Goal: Transaction & Acquisition: Purchase product/service

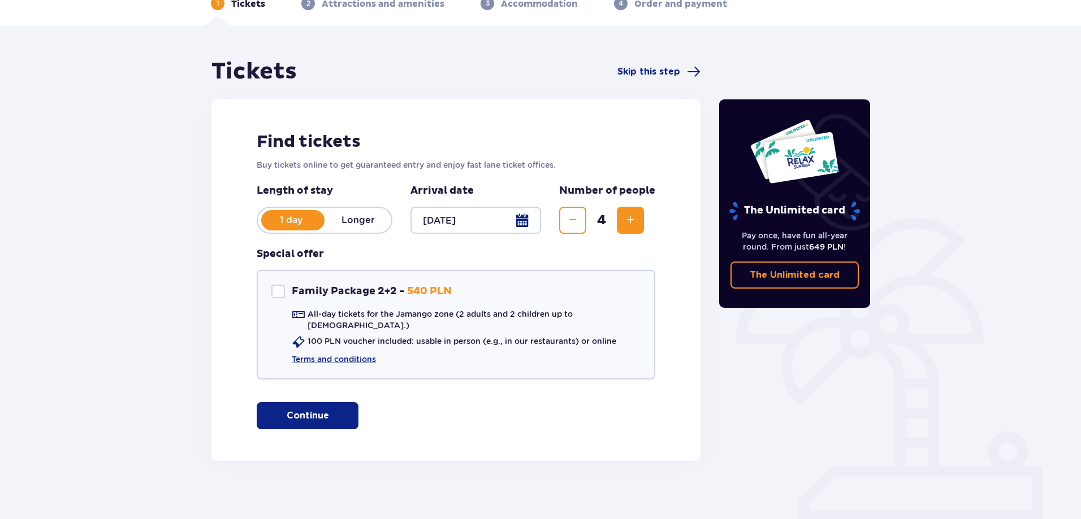
scroll to position [63, 0]
click at [275, 295] on div at bounding box center [278, 291] width 14 height 14
checkbox input "true"
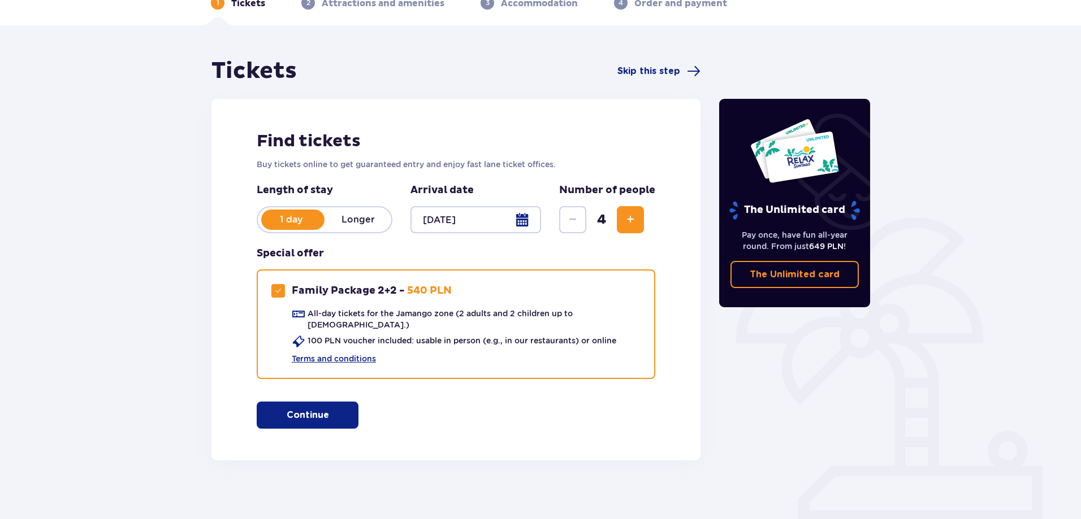
click at [328, 415] on button "Continue" at bounding box center [308, 415] width 102 height 27
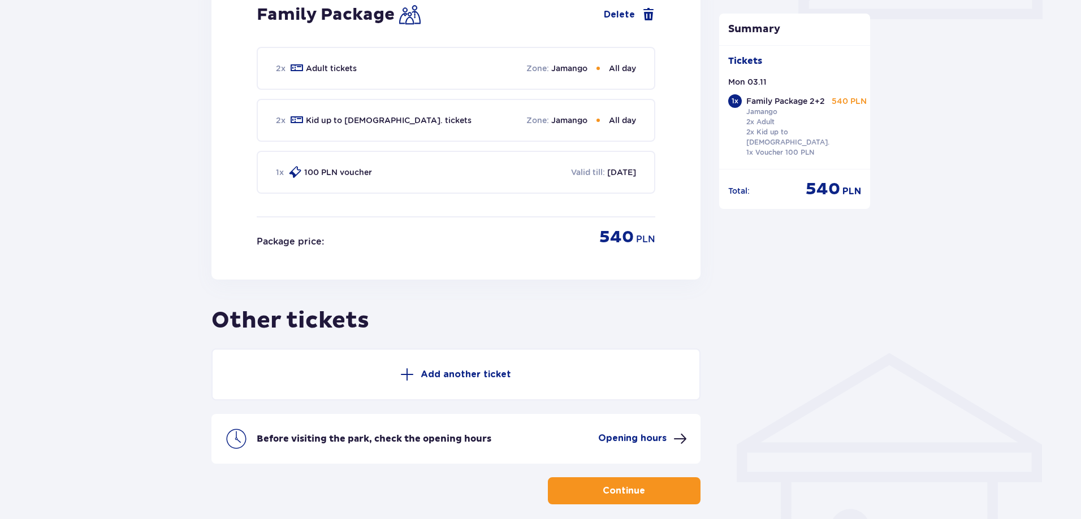
scroll to position [609, 0]
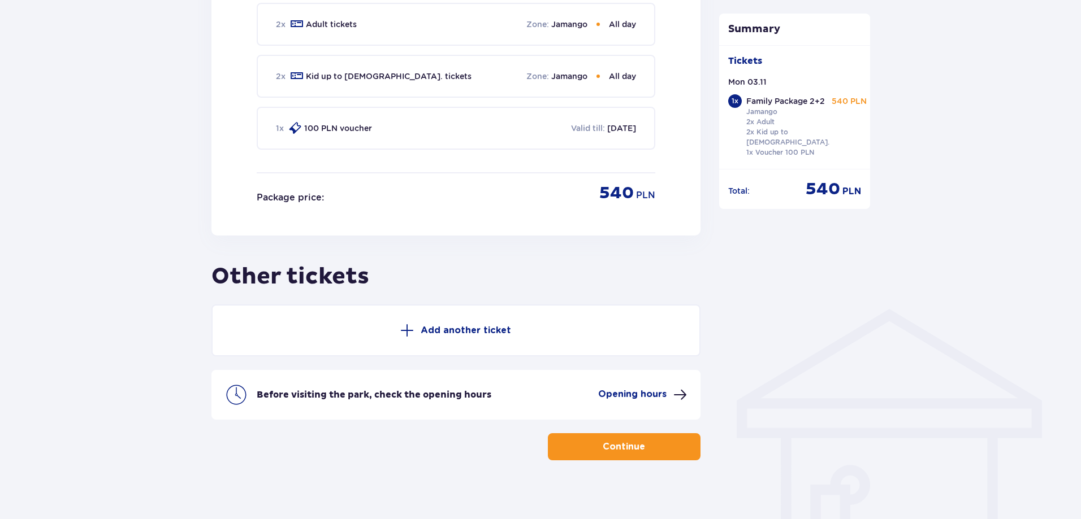
click at [606, 441] on p "Continue" at bounding box center [624, 447] width 42 height 12
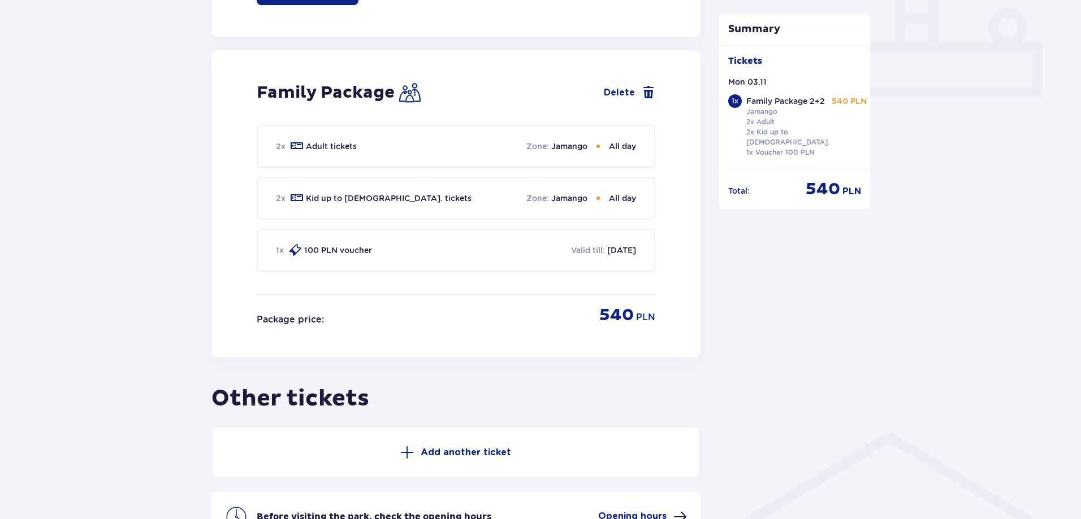
scroll to position [608, 0]
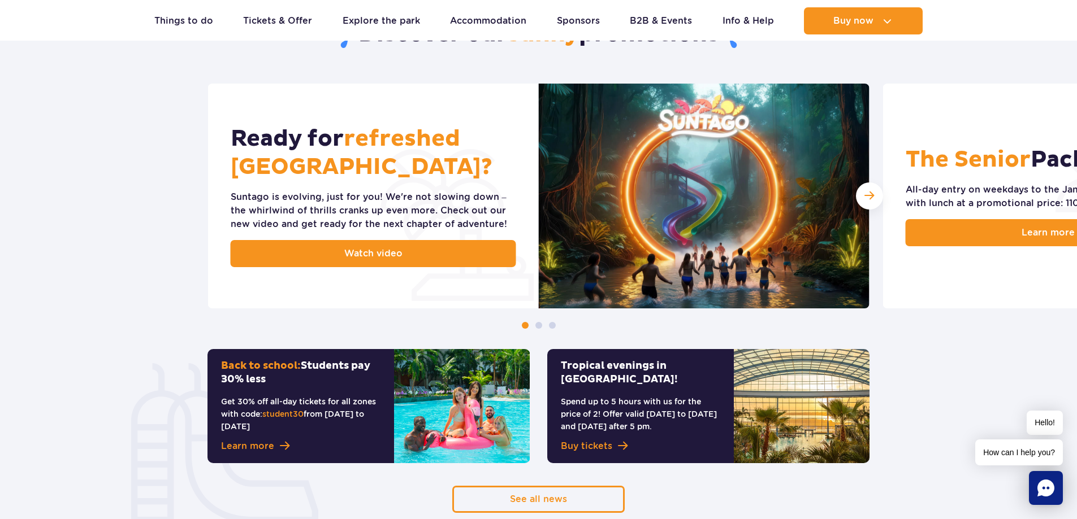
scroll to position [226, 0]
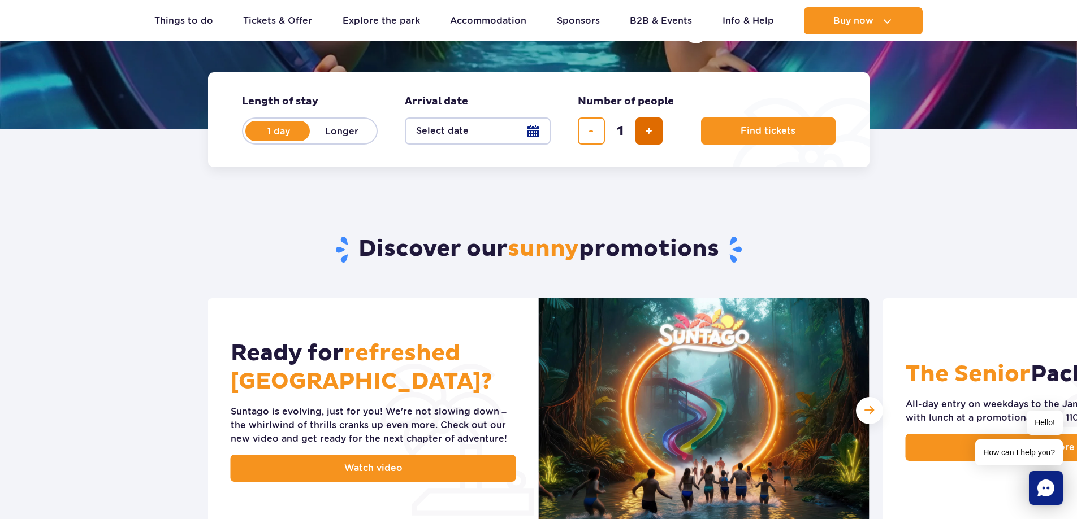
click at [652, 131] on span "add ticket" at bounding box center [648, 131] width 7 height 0
type input "4"
click at [534, 127] on button "Select date" at bounding box center [478, 131] width 146 height 27
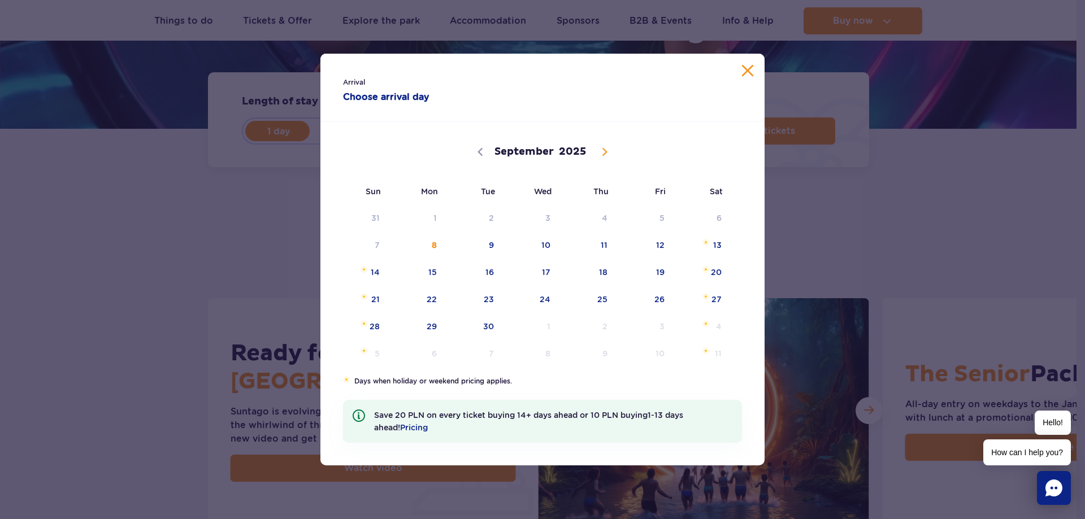
click at [608, 148] on span at bounding box center [604, 151] width 19 height 19
click at [608, 148] on icon at bounding box center [605, 152] width 8 height 8
select select "10"
click at [439, 245] on span "3" at bounding box center [417, 245] width 57 height 26
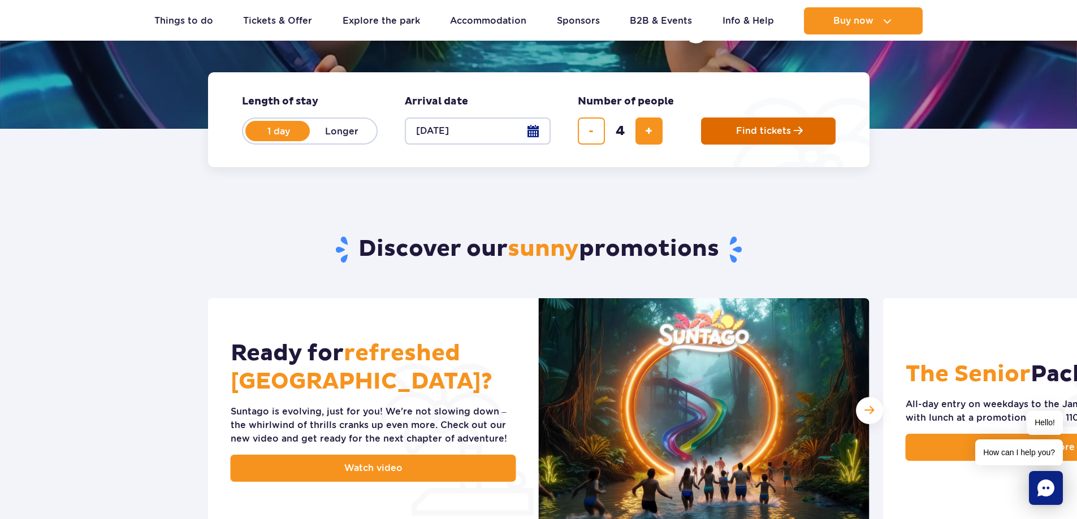
click at [780, 129] on span "Find tickets" at bounding box center [763, 131] width 55 height 10
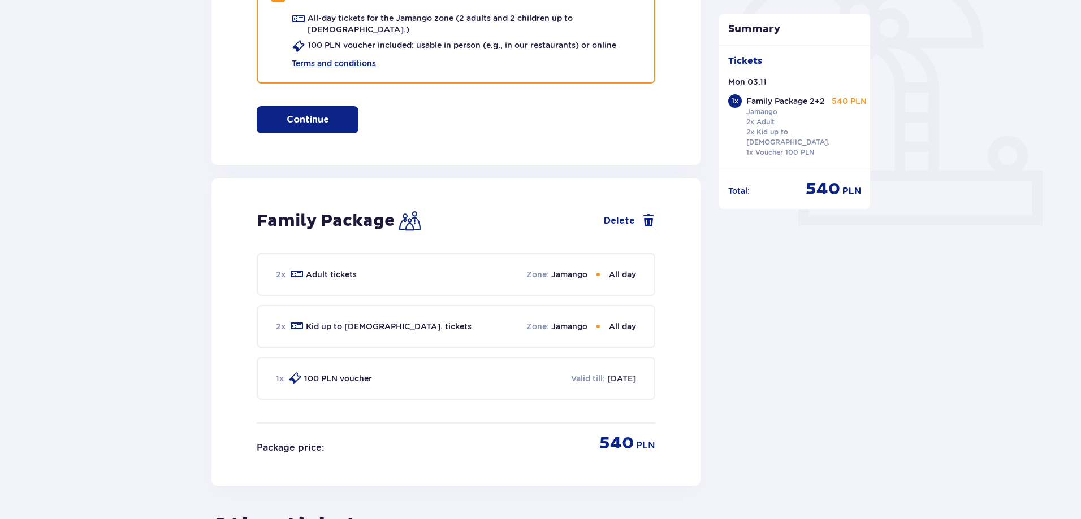
scroll to position [283, 0]
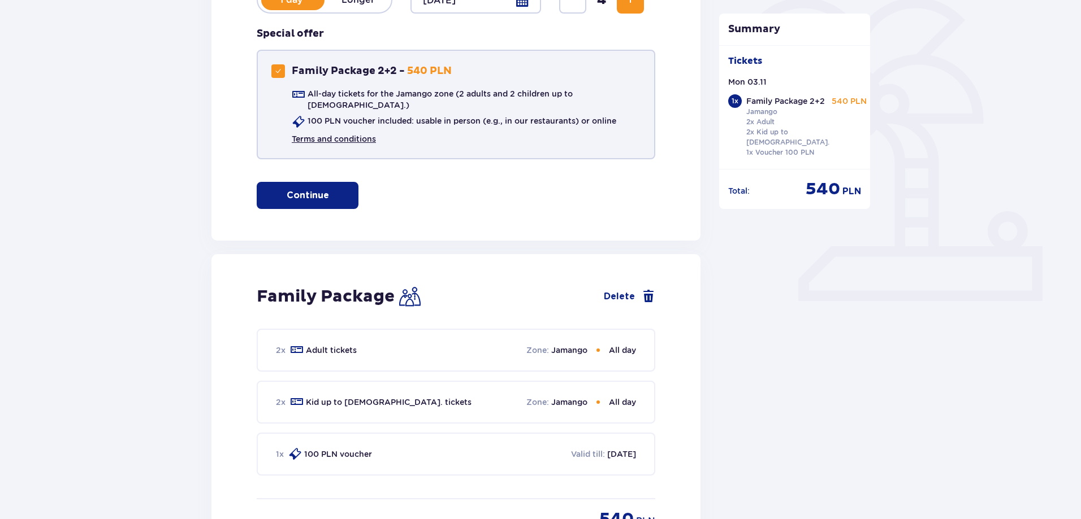
click at [356, 133] on link "Terms and conditions" at bounding box center [334, 138] width 84 height 11
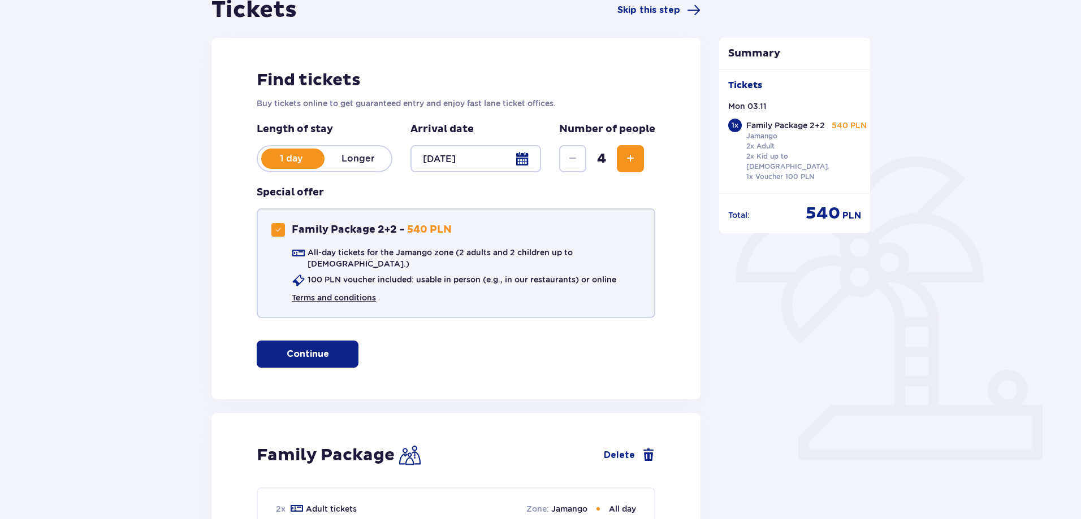
scroll to position [113, 0]
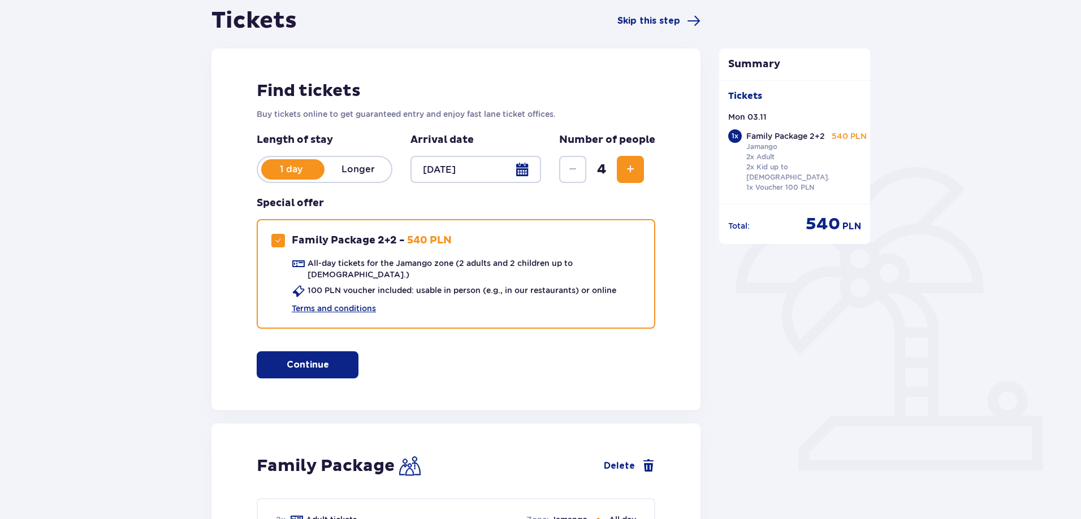
click at [376, 173] on p "Longer" at bounding box center [357, 169] width 67 height 12
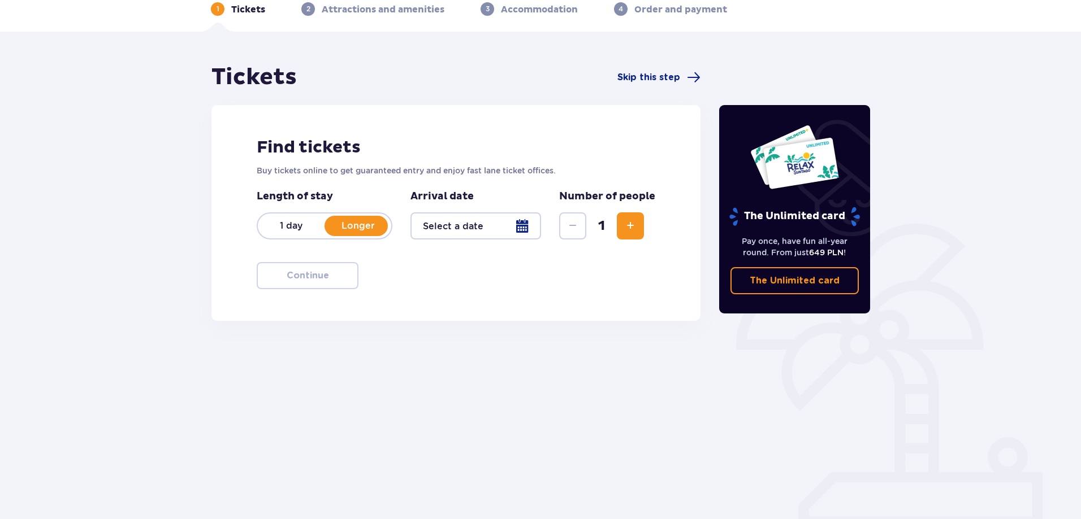
scroll to position [57, 0]
click at [302, 224] on p "1 day" at bounding box center [291, 226] width 67 height 12
click at [508, 230] on div at bounding box center [475, 226] width 131 height 27
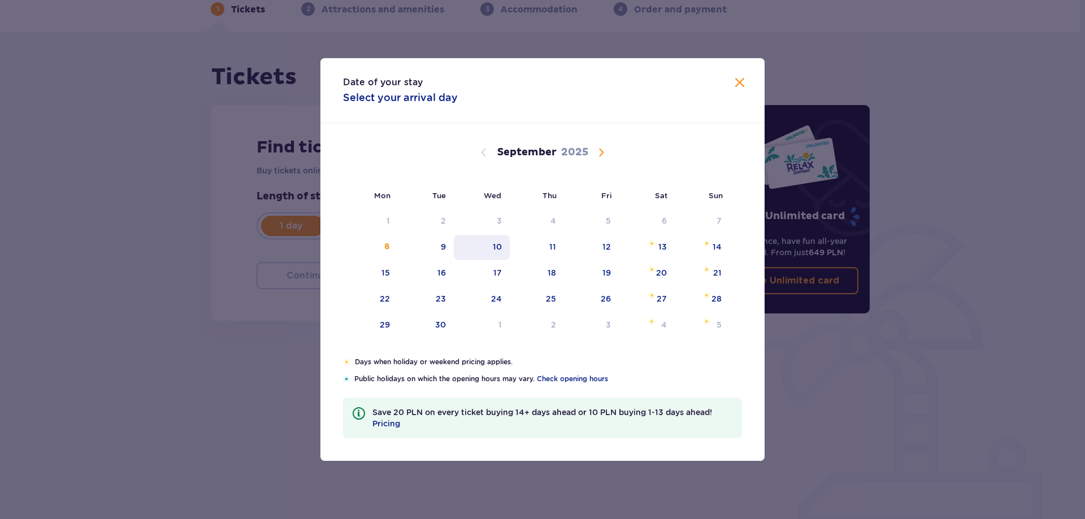
click at [505, 246] on div "10" at bounding box center [482, 247] width 56 height 25
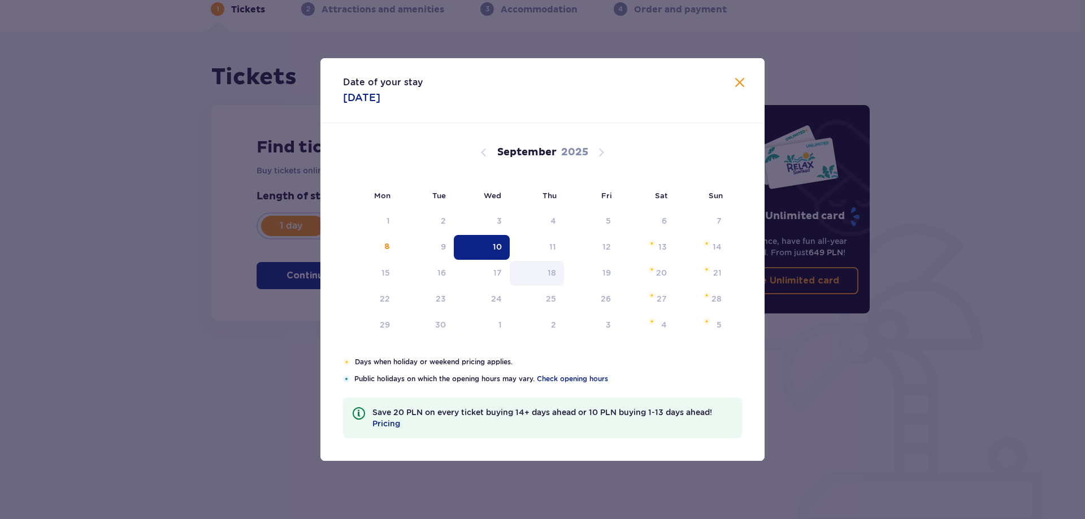
type input "10.09.25"
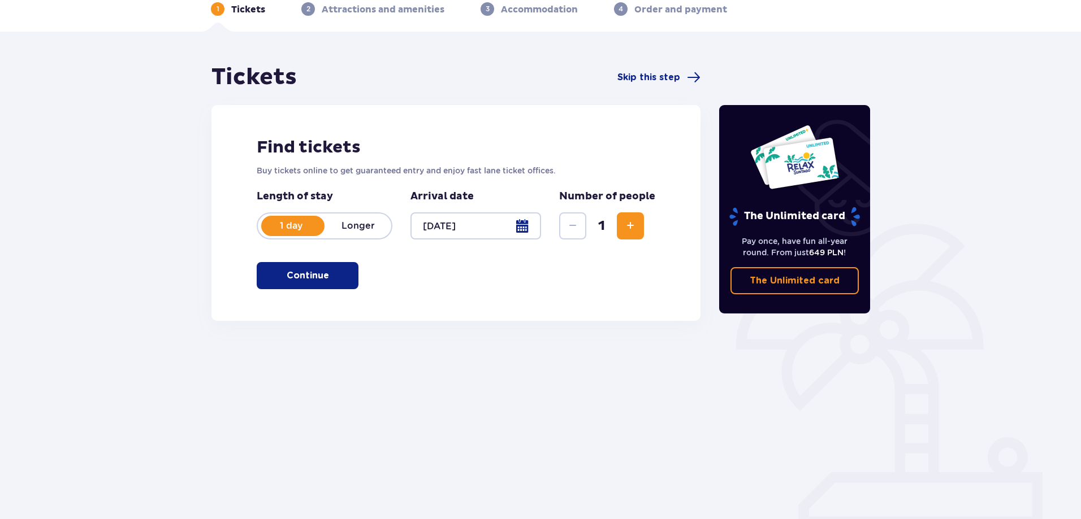
click at [297, 269] on button "Continue" at bounding box center [308, 275] width 102 height 27
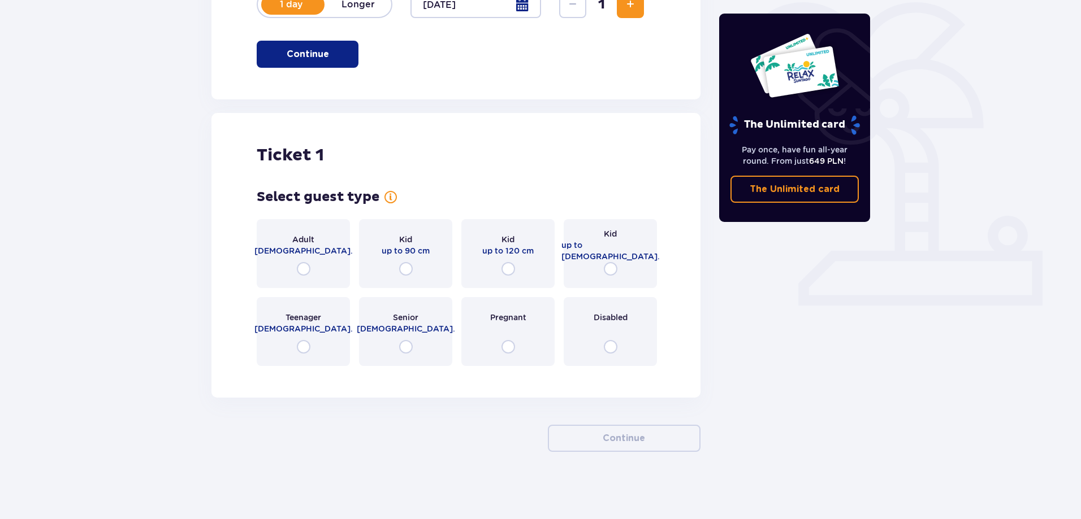
scroll to position [279, 0]
click at [307, 268] on input "radio" at bounding box center [304, 269] width 14 height 14
radio input "true"
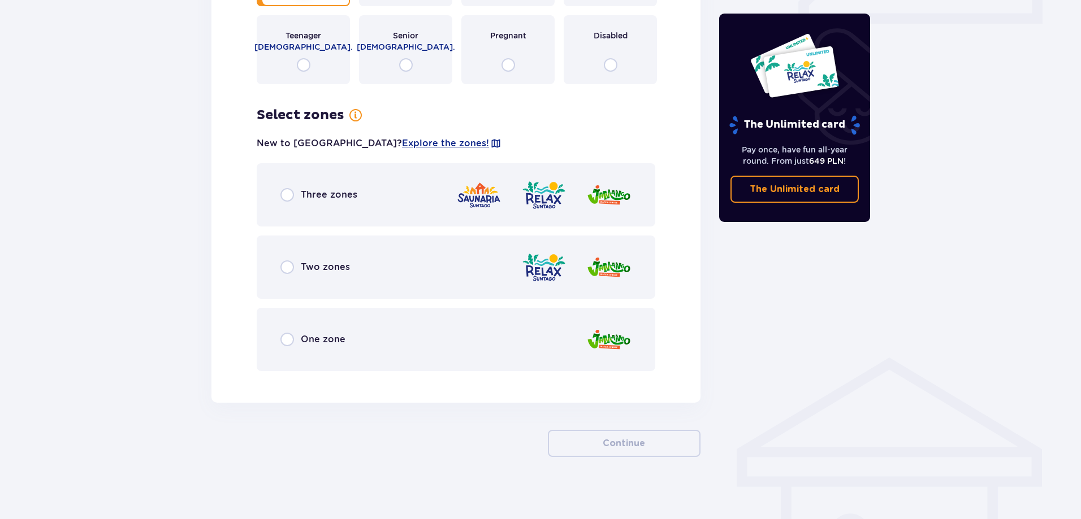
scroll to position [566, 0]
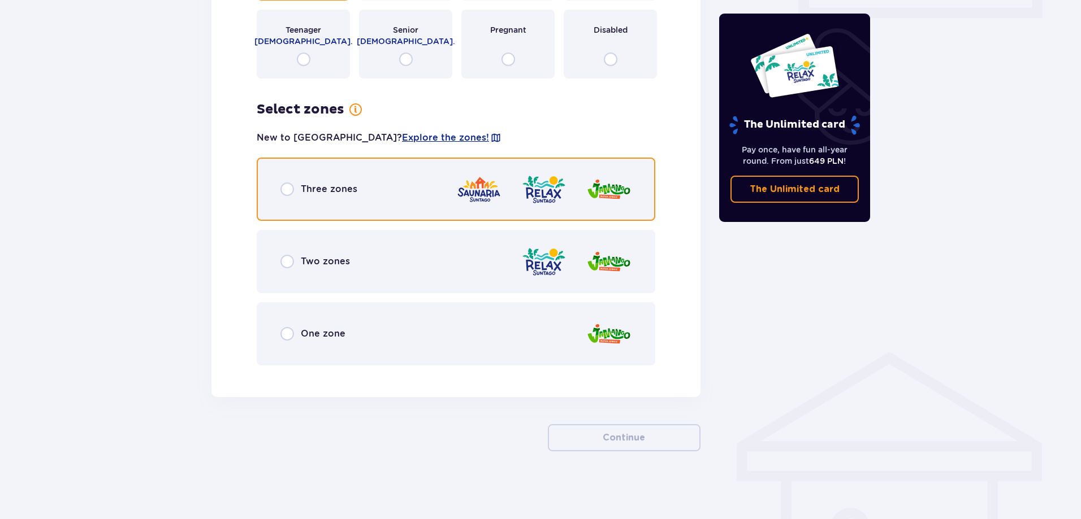
click at [280, 192] on input "radio" at bounding box center [287, 190] width 14 height 14
radio input "true"
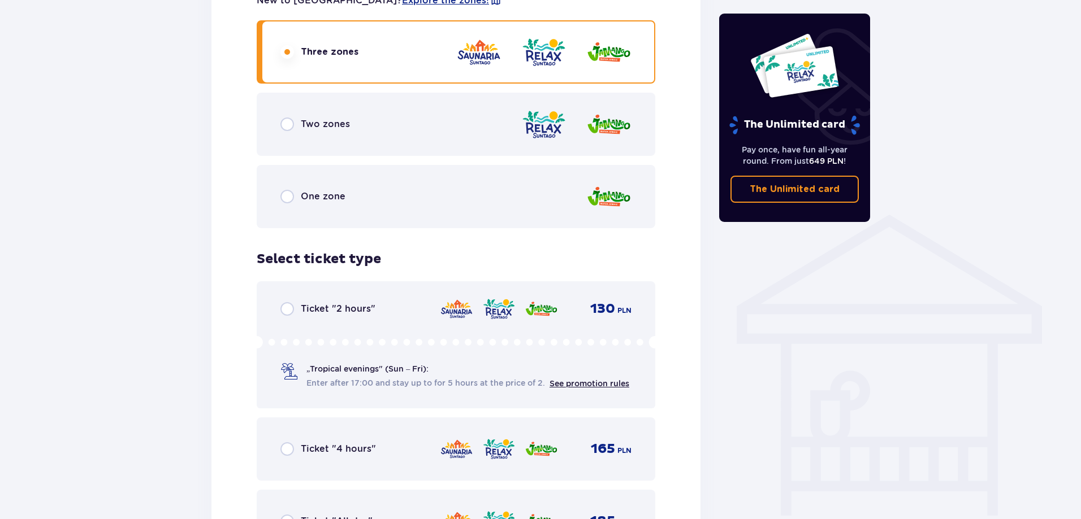
scroll to position [778, 0]
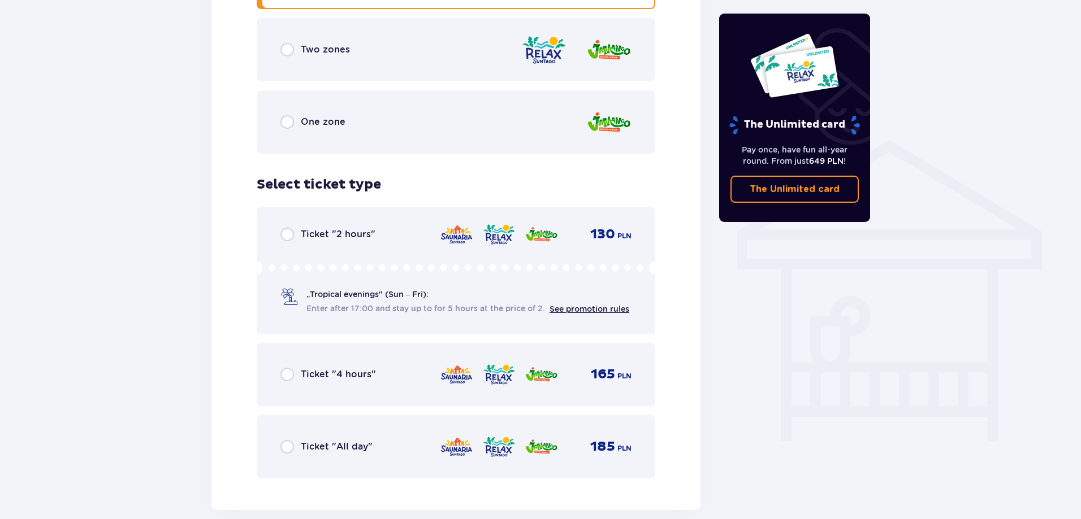
click at [496, 237] on img at bounding box center [498, 235] width 33 height 24
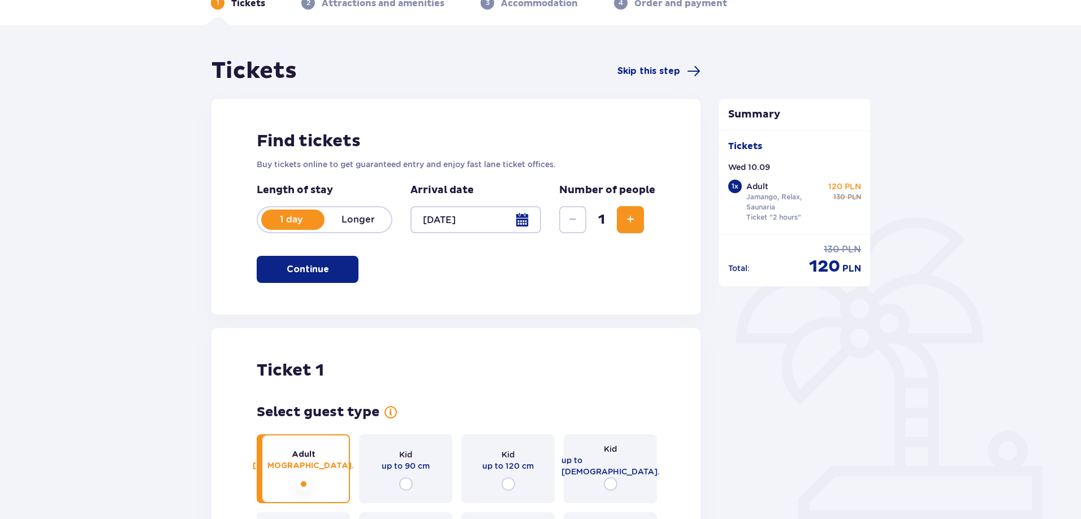
scroll to position [0, 0]
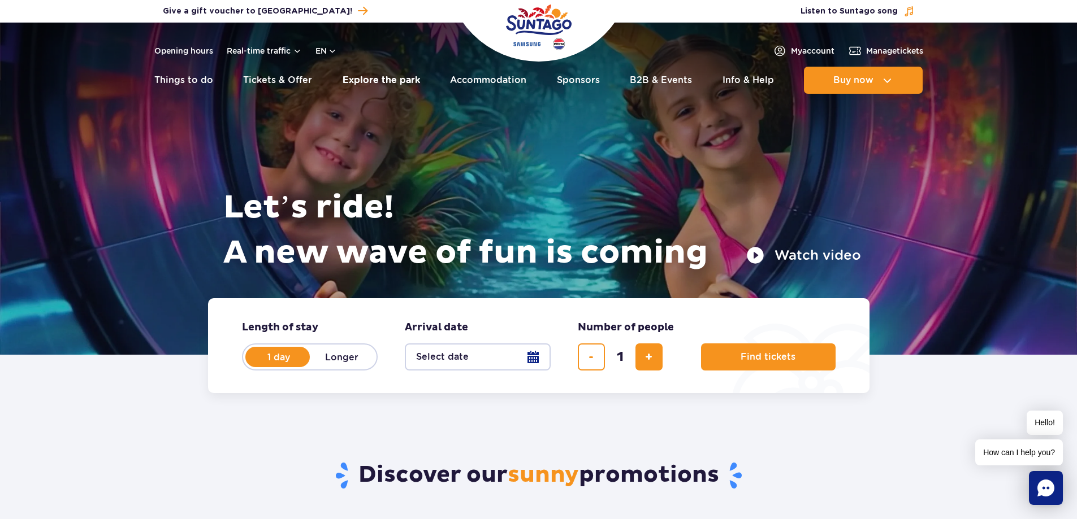
click at [374, 77] on link "Explore the park" at bounding box center [381, 80] width 77 height 27
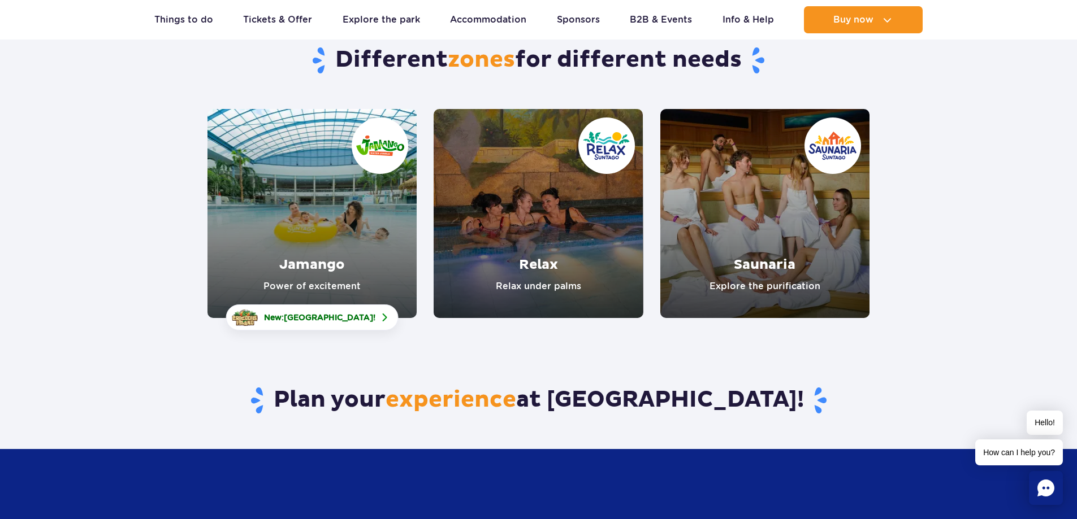
scroll to position [113, 0]
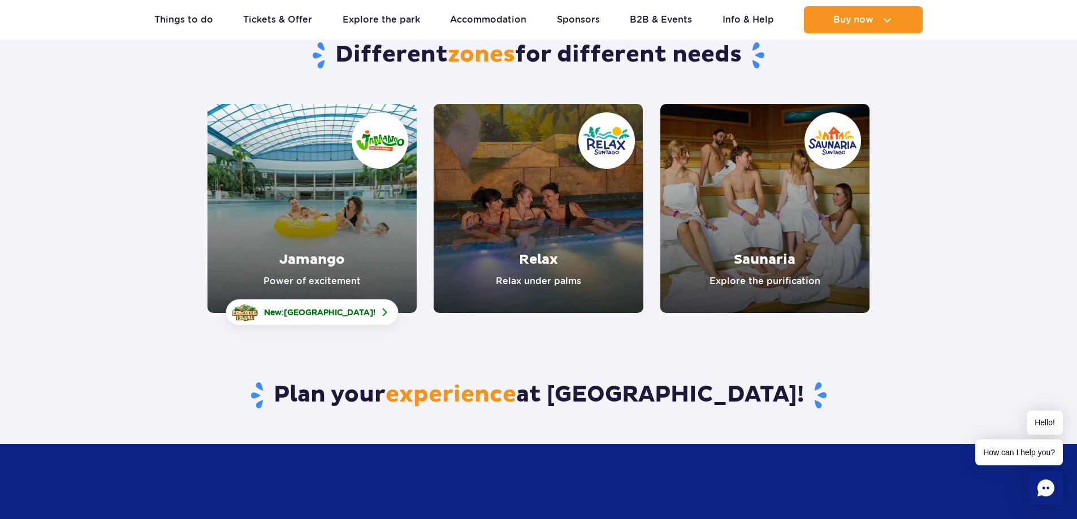
click at [583, 200] on link "Relax" at bounding box center [538, 208] width 209 height 209
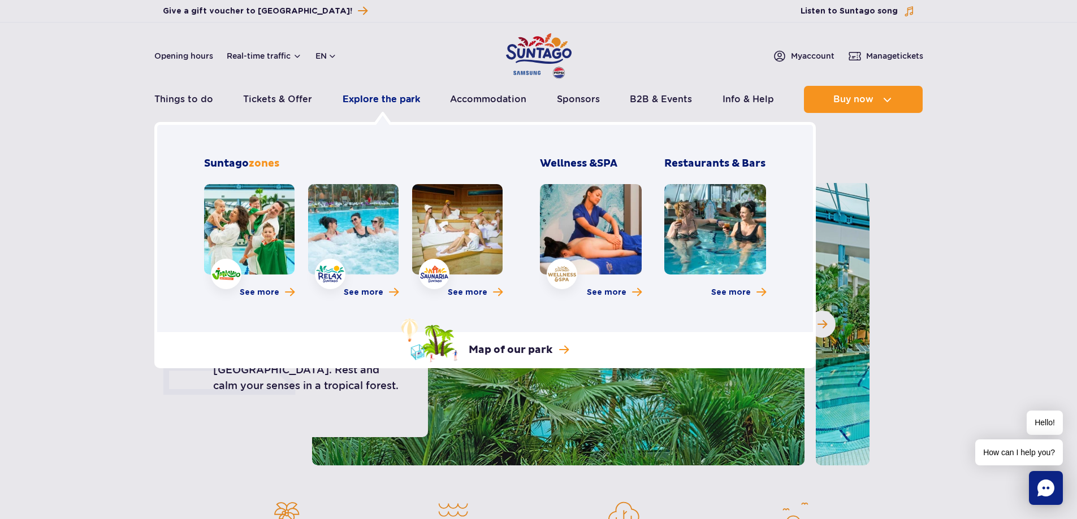
click at [362, 99] on link "Explore the park" at bounding box center [381, 99] width 77 height 27
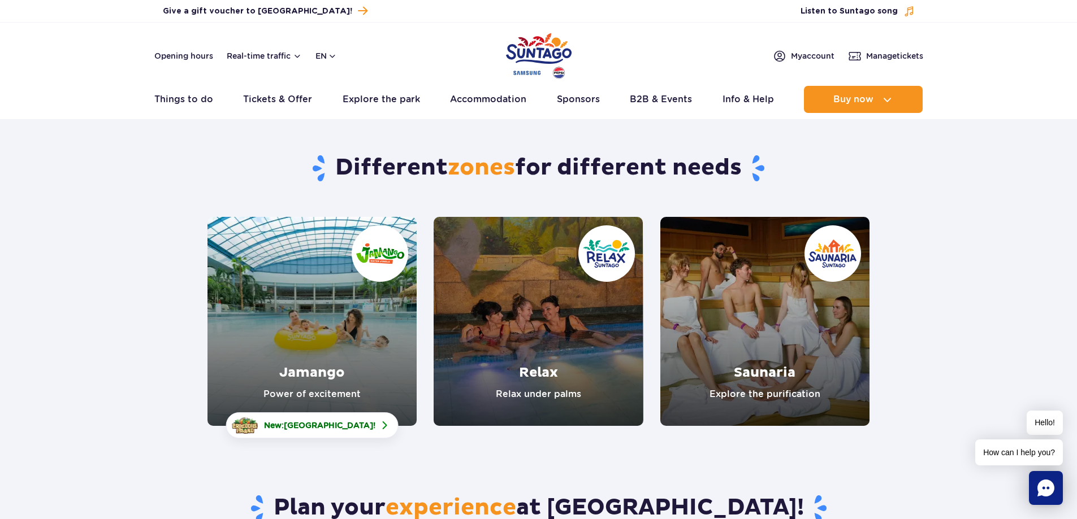
click at [764, 377] on link "Saunaria" at bounding box center [764, 321] width 209 height 209
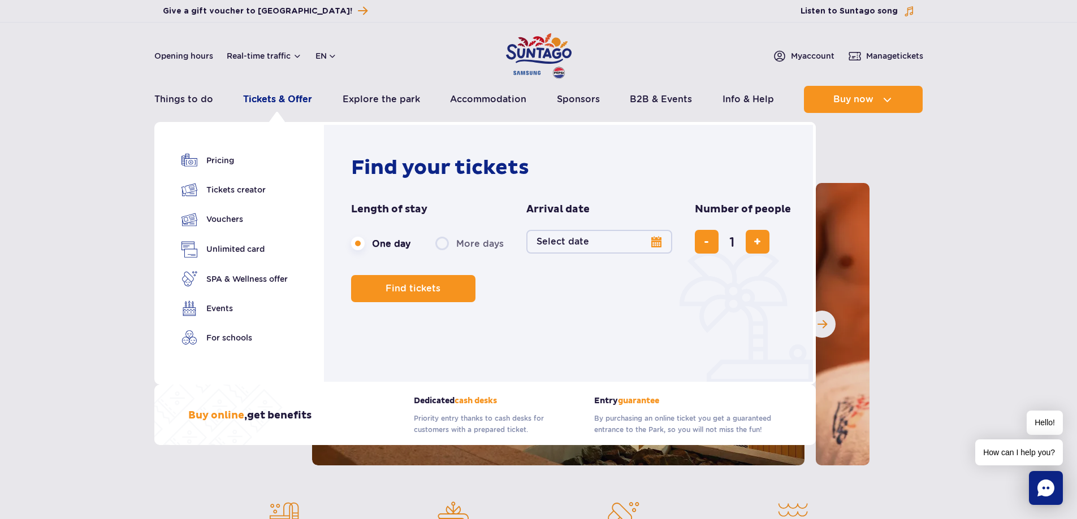
click at [259, 96] on link "Tickets & Offer" at bounding box center [277, 99] width 69 height 27
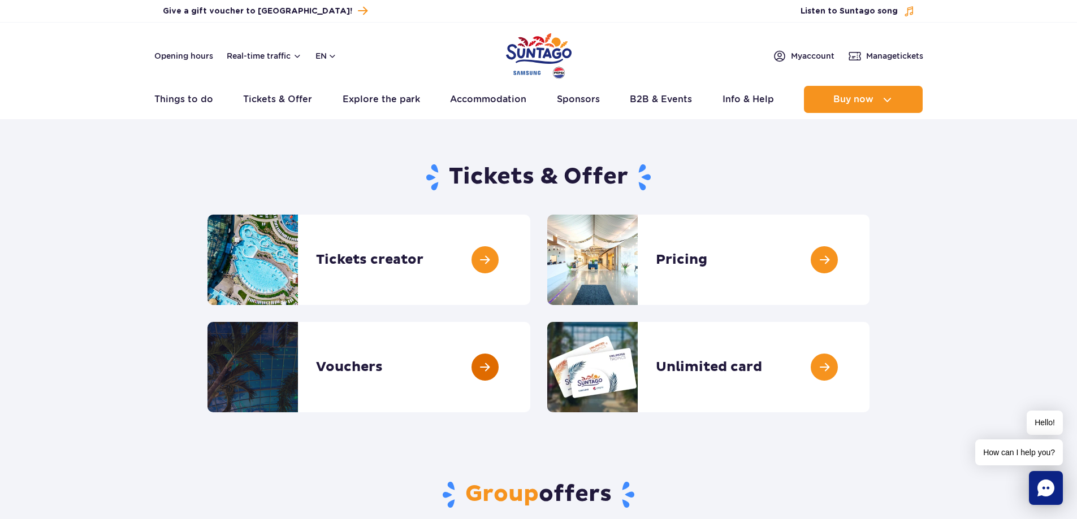
click at [530, 363] on link at bounding box center [530, 367] width 0 height 90
click at [530, 258] on link at bounding box center [530, 260] width 0 height 90
click at [869, 248] on link at bounding box center [869, 260] width 0 height 90
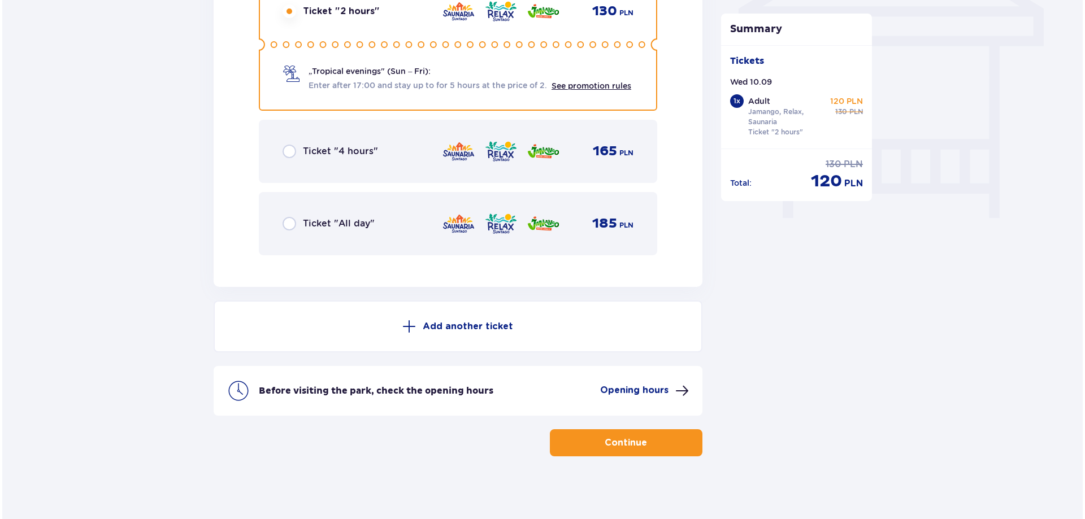
scroll to position [1006, 0]
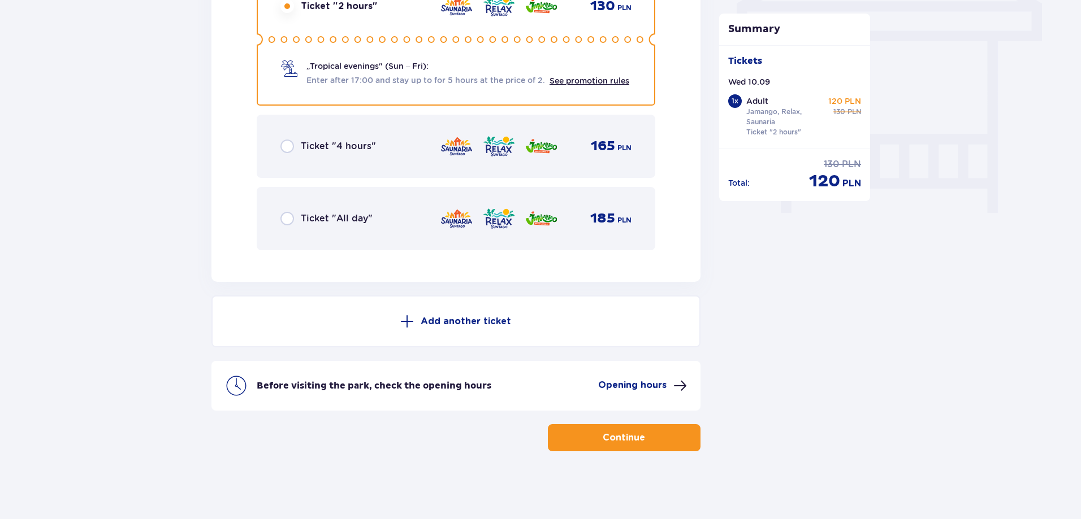
click at [640, 384] on p "Opening hours" at bounding box center [632, 385] width 68 height 12
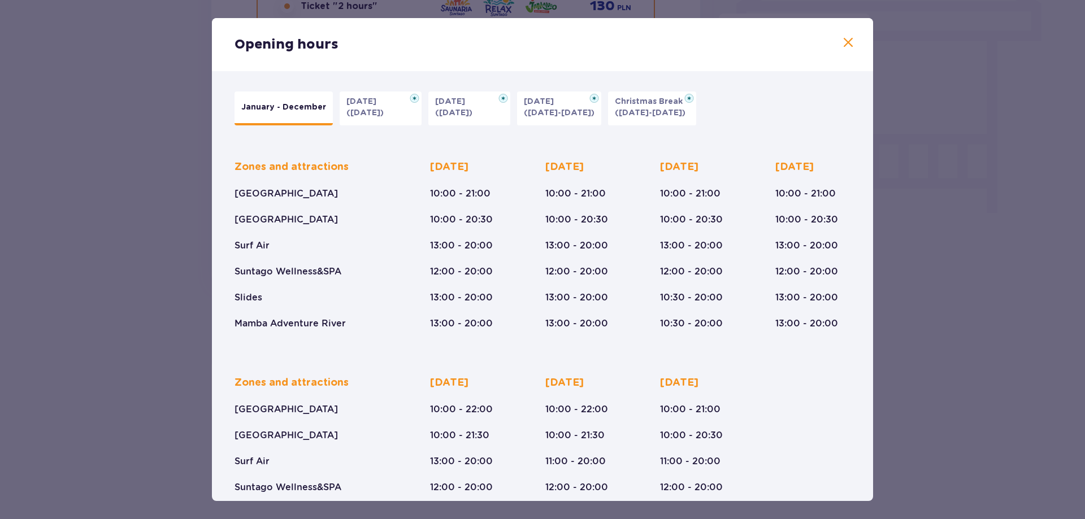
click at [843, 50] on button at bounding box center [849, 43] width 14 height 14
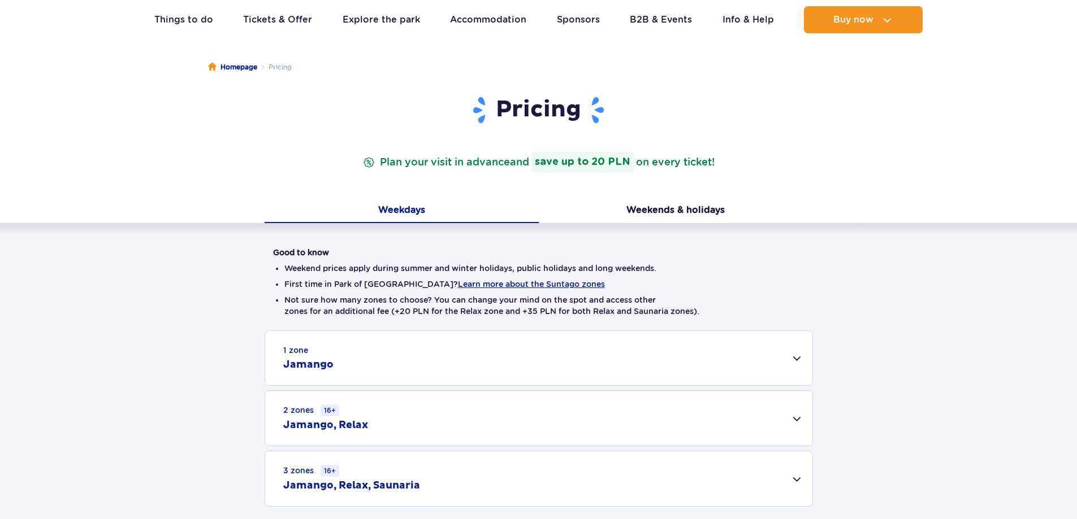
scroll to position [283, 0]
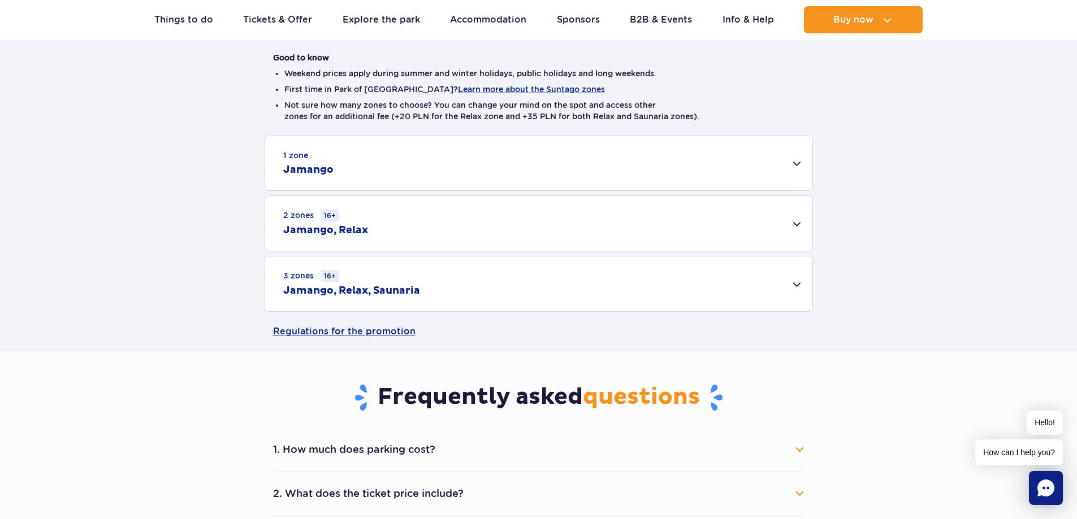
click at [797, 284] on div "3 zones 16+ Jamango, Relax, Saunaria" at bounding box center [538, 284] width 547 height 55
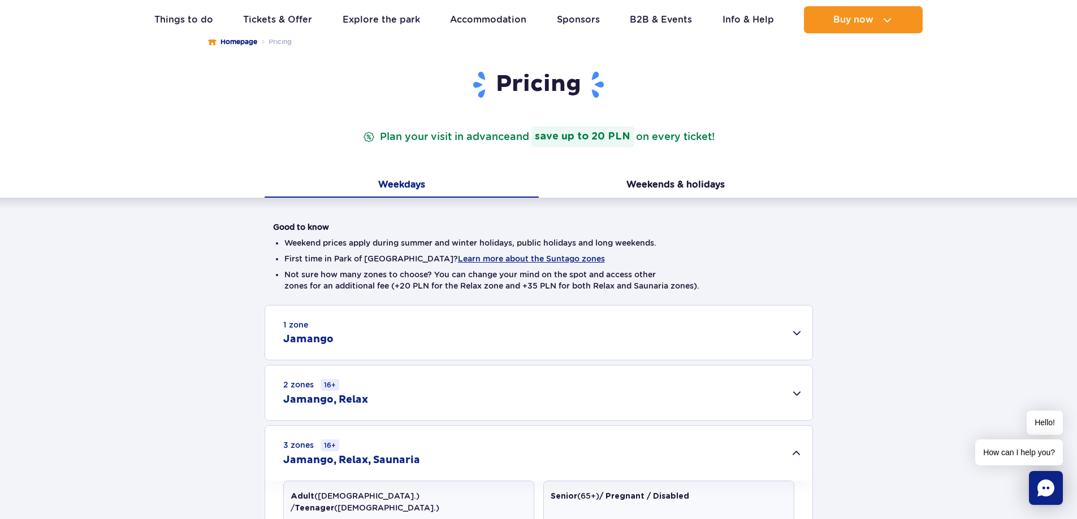
scroll to position [0, 0]
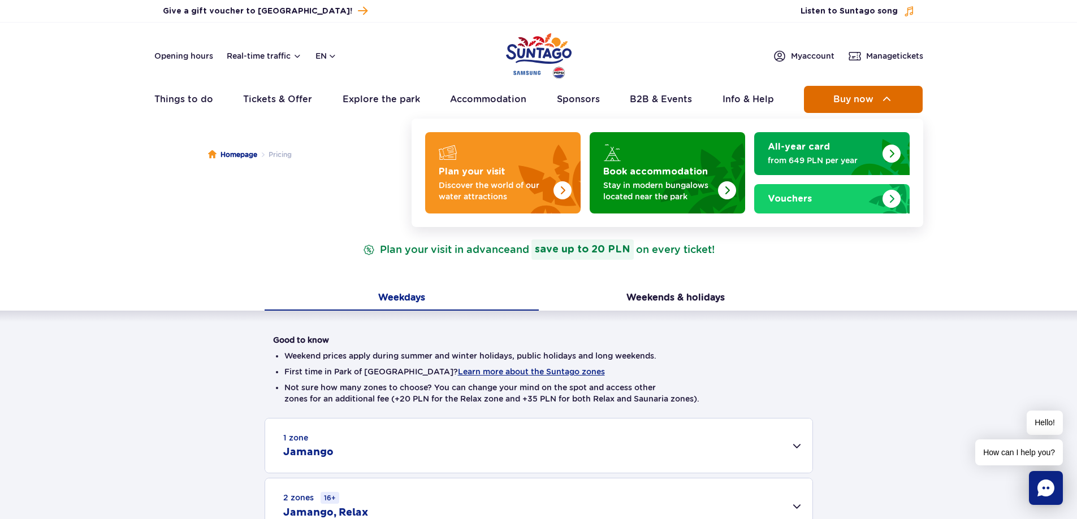
click at [915, 100] on button "Buy now" at bounding box center [863, 99] width 119 height 27
click at [862, 97] on span "Buy now" at bounding box center [853, 99] width 40 height 10
click at [869, 94] on span "Buy now" at bounding box center [853, 99] width 40 height 10
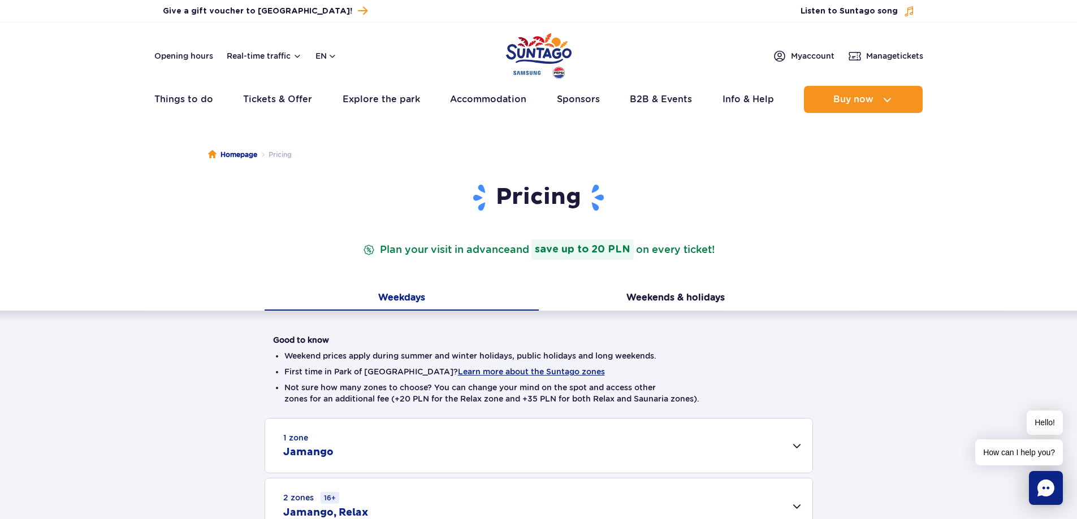
click at [544, 57] on img "Park of Poland" at bounding box center [539, 56] width 66 height 52
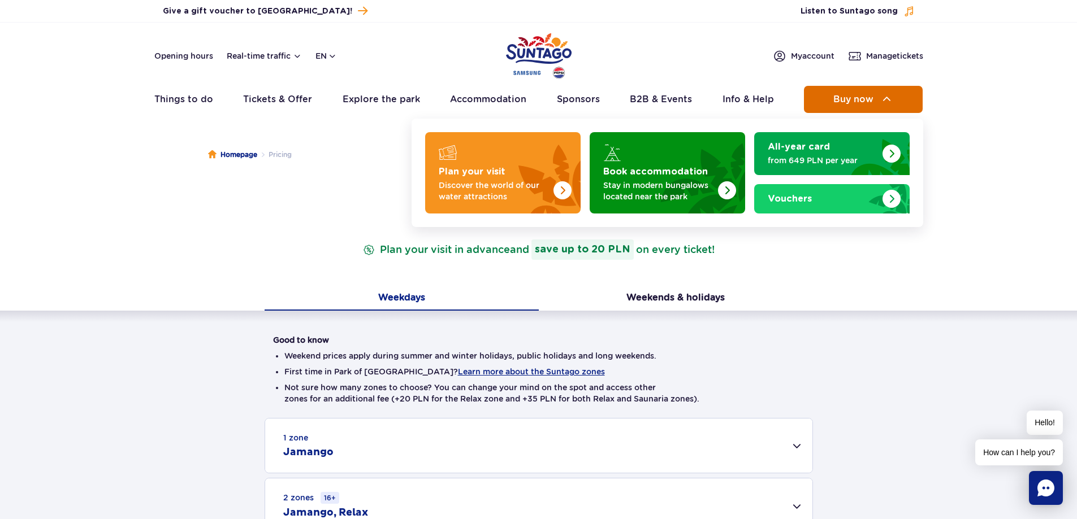
click at [874, 98] on button "Buy now" at bounding box center [863, 99] width 119 height 27
click at [872, 97] on span "Buy now" at bounding box center [853, 99] width 40 height 10
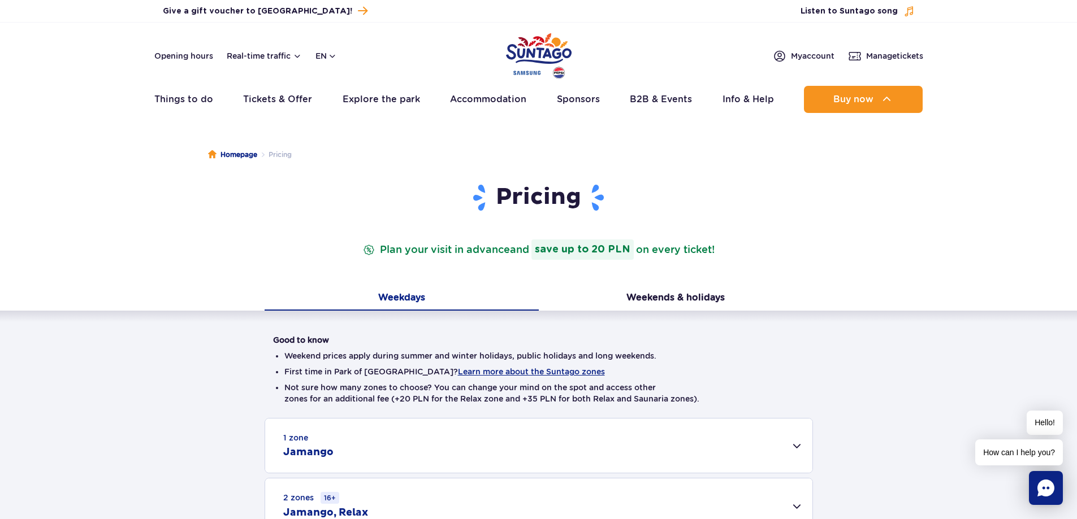
click at [548, 56] on img "Park of Poland" at bounding box center [539, 56] width 66 height 52
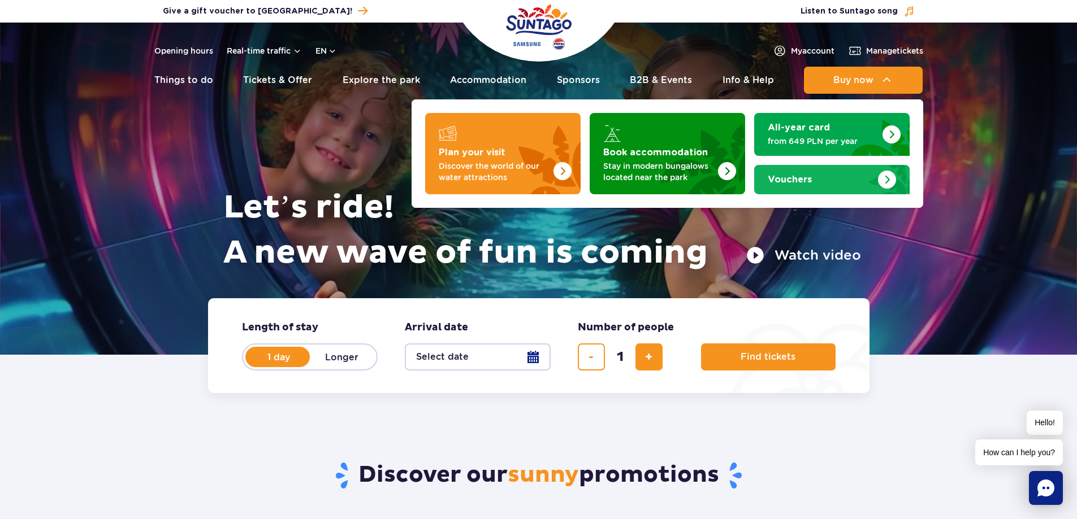
click at [886, 177] on img "Vouchers" at bounding box center [887, 180] width 18 height 18
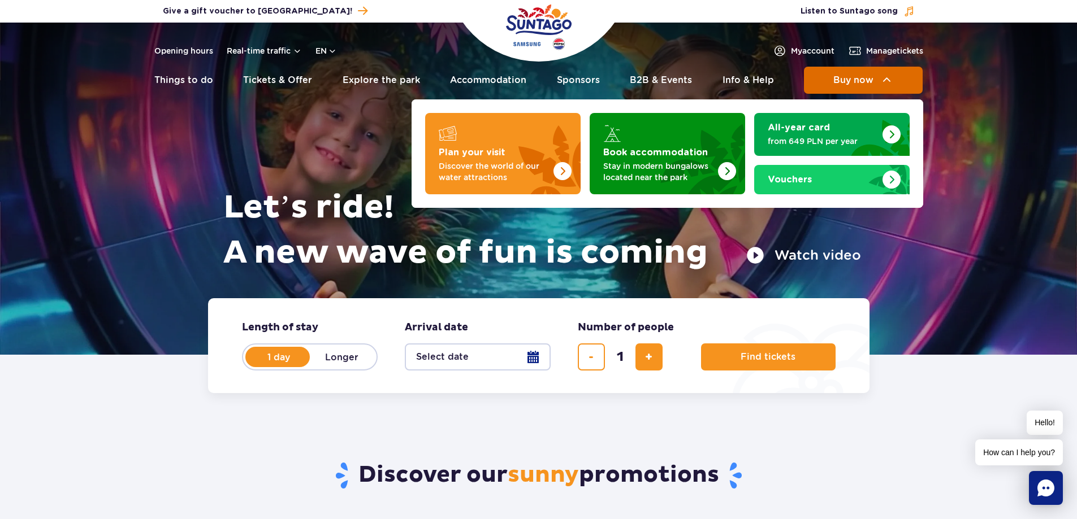
click at [860, 75] on span "Buy now" at bounding box center [853, 80] width 40 height 10
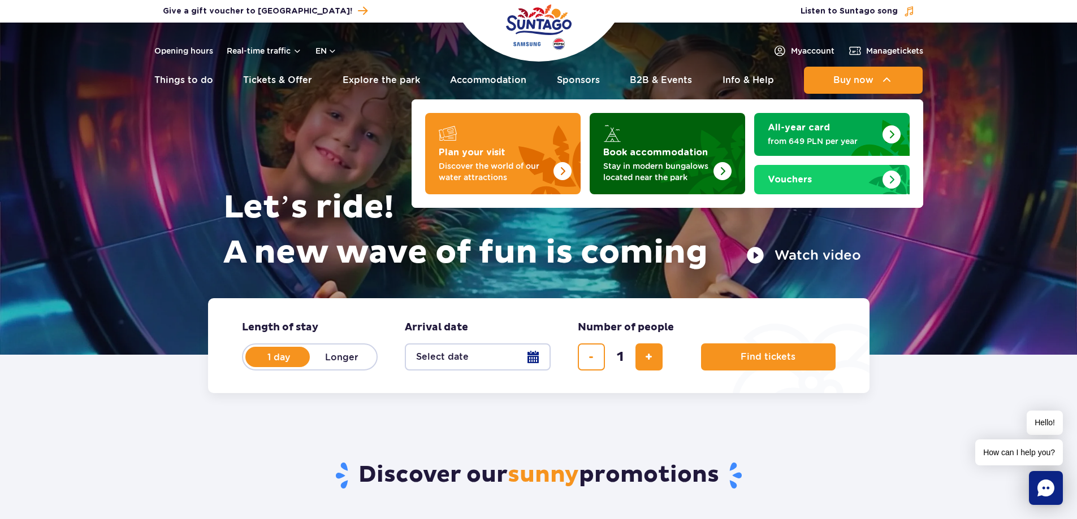
click at [651, 180] on p "Stay in modern bungalows located near the park" at bounding box center [658, 172] width 110 height 23
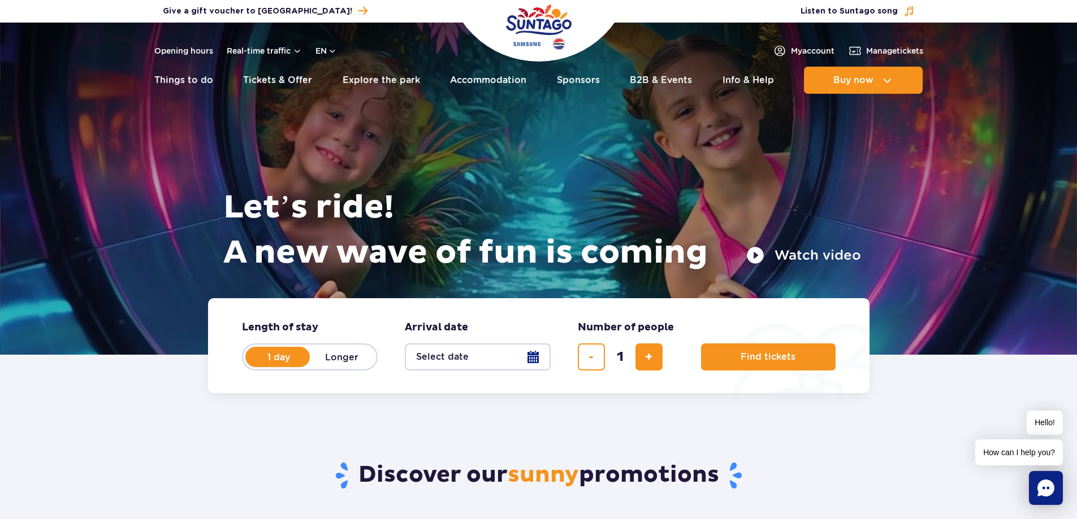
click at [536, 361] on button "Select date" at bounding box center [478, 357] width 146 height 27
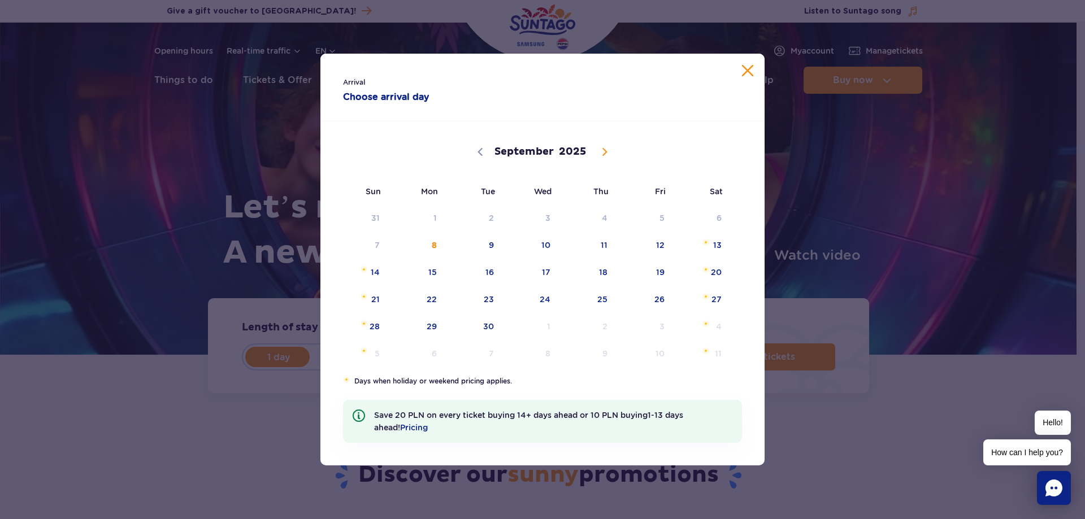
click at [603, 154] on icon at bounding box center [605, 152] width 8 height 8
select select "10"
click at [439, 245] on span "3" at bounding box center [417, 245] width 57 height 26
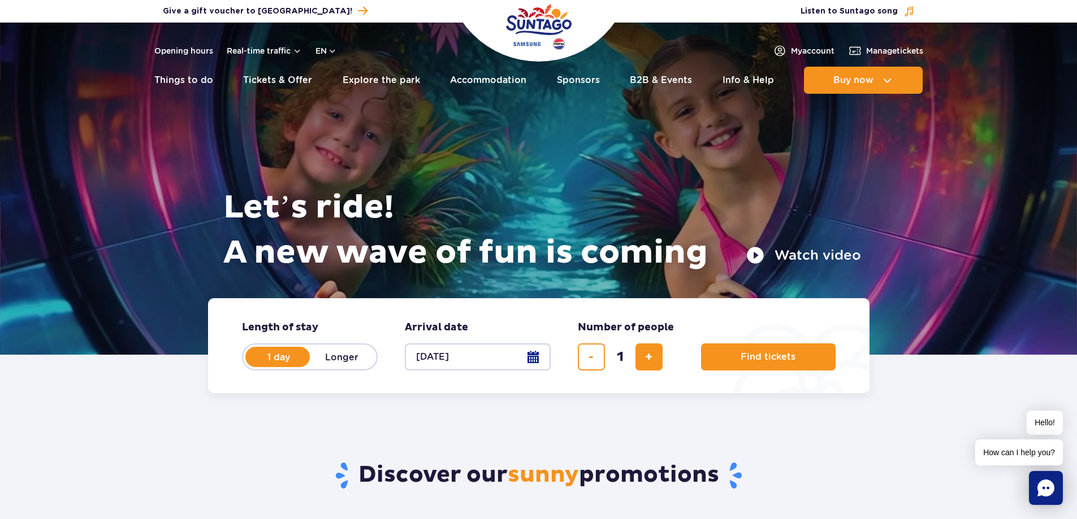
click at [535, 354] on button "03.11.25" at bounding box center [478, 357] width 146 height 27
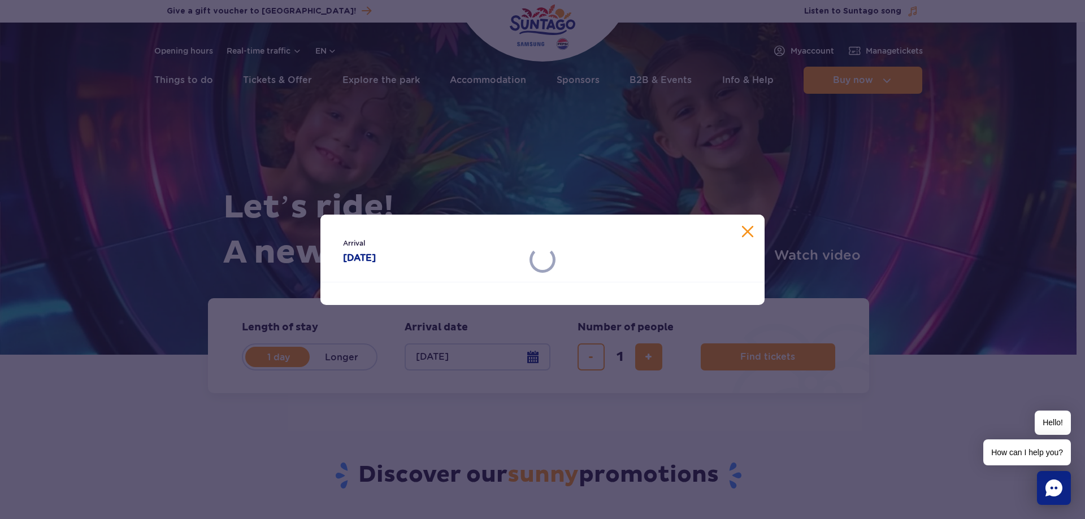
select select "10"
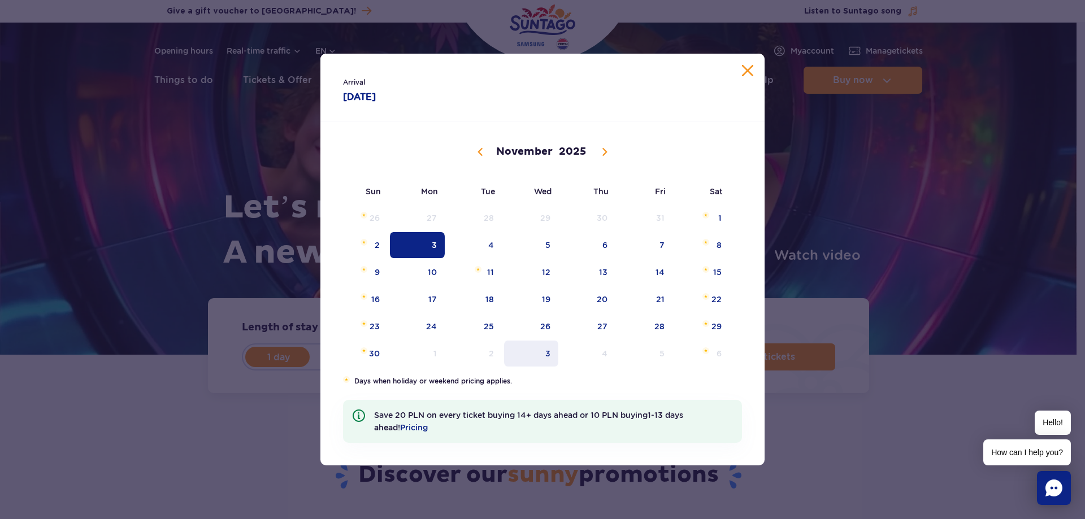
click at [537, 354] on span "3" at bounding box center [531, 354] width 57 height 26
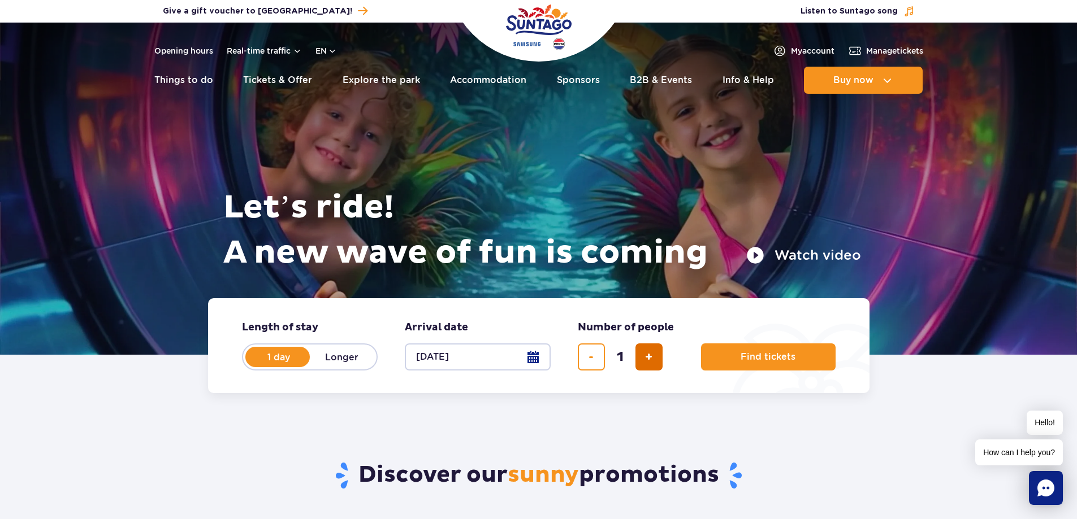
click at [649, 357] on span "add ticket" at bounding box center [648, 357] width 7 height 0
type input "4"
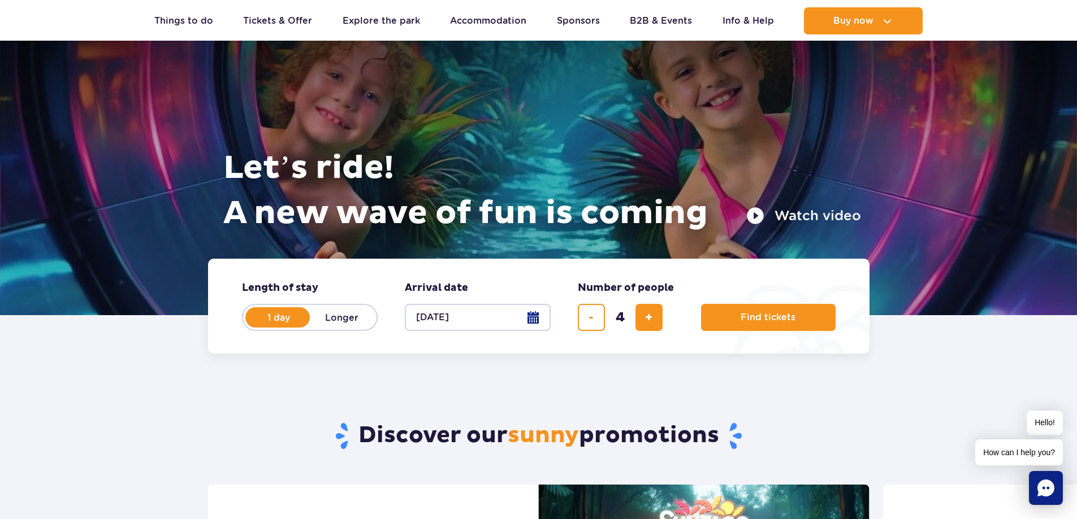
scroll to position [113, 0]
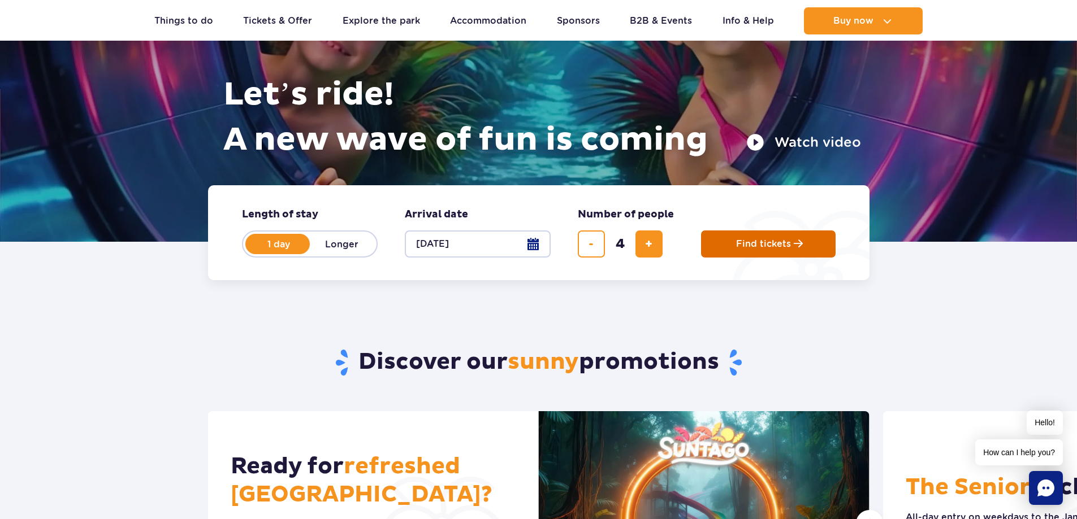
click at [794, 239] on button "Find tickets" at bounding box center [768, 244] width 135 height 27
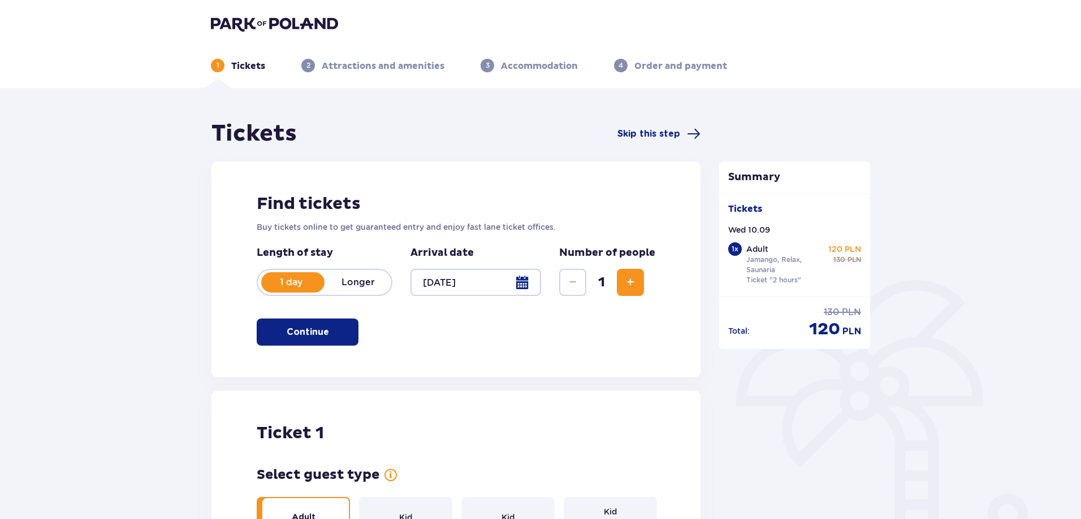
click at [519, 280] on div at bounding box center [475, 282] width 131 height 27
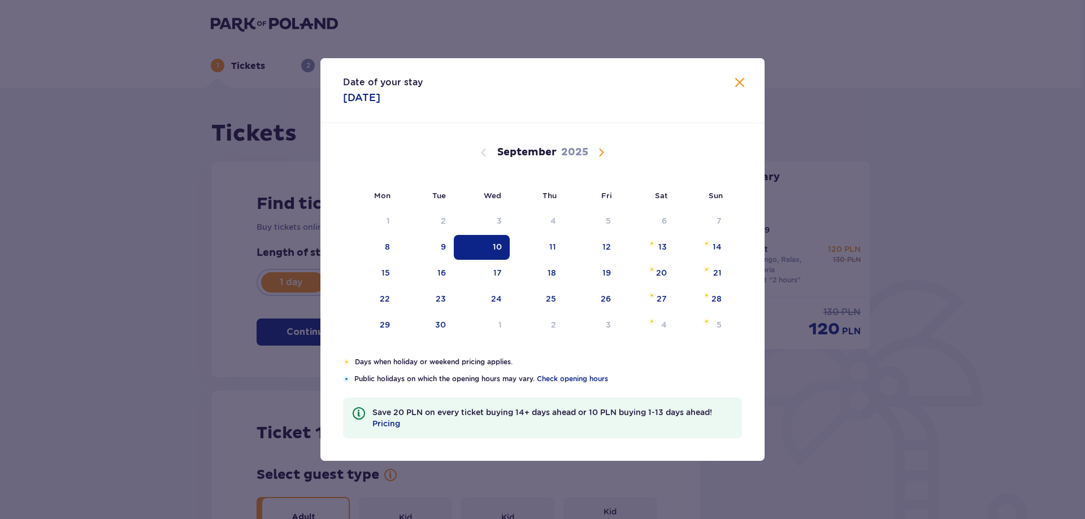
click at [520, 284] on div "18" at bounding box center [537, 273] width 55 height 25
type input "18.09.25"
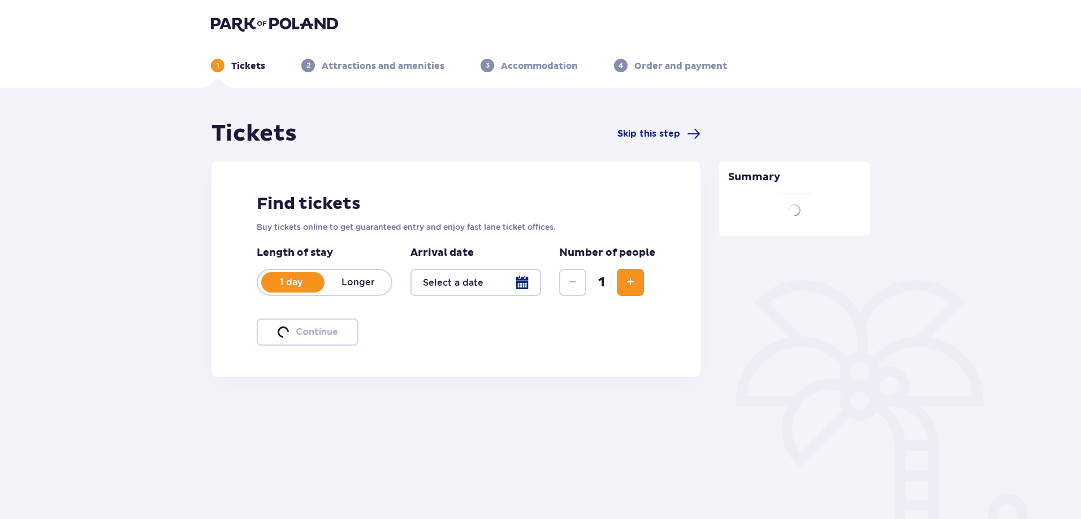
click at [601, 151] on div "Tickets Skip this step Find tickets Buy tickets online to get guaranteed entry …" at bounding box center [455, 249] width 489 height 258
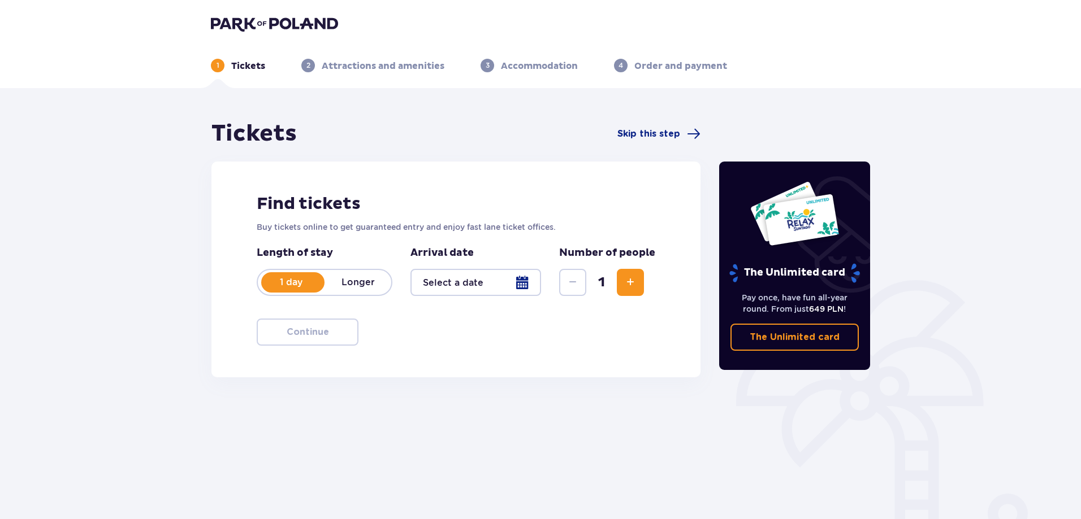
click at [523, 284] on div at bounding box center [475, 282] width 131 height 27
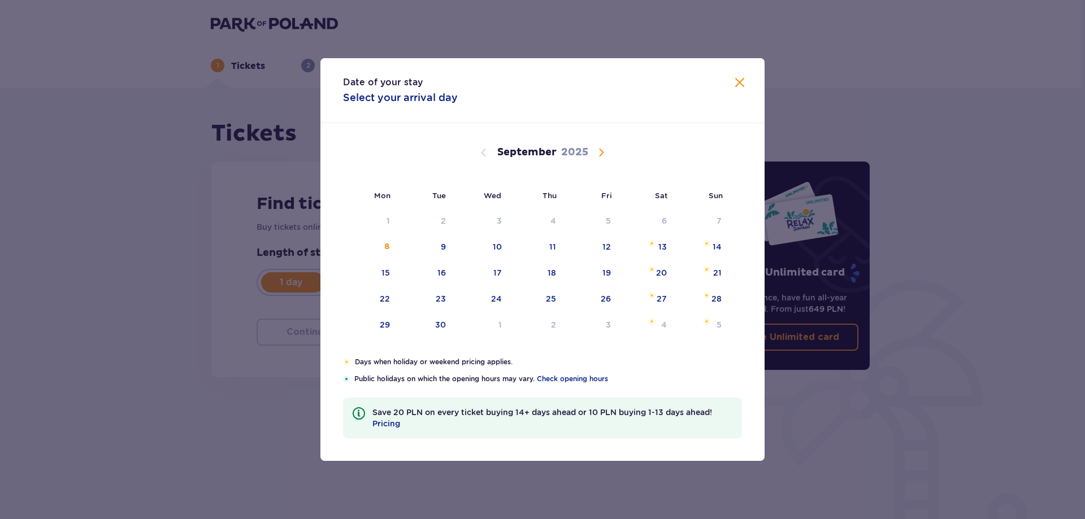
click at [601, 145] on div "September 2025" at bounding box center [543, 165] width 374 height 85
click at [600, 149] on span "Calendar" at bounding box center [602, 153] width 14 height 14
click at [388, 244] on div "3" at bounding box center [388, 246] width 5 height 11
type input "[DATE]"
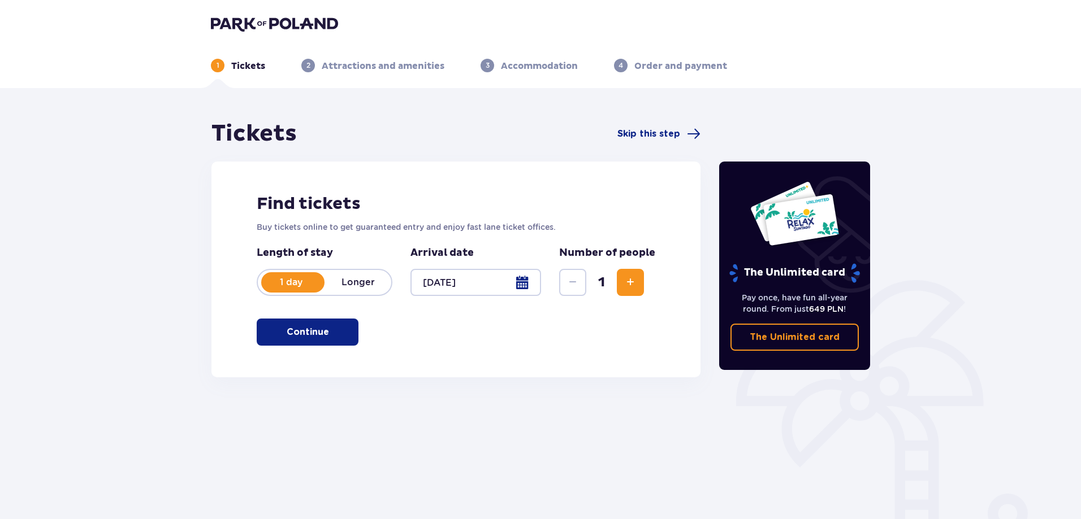
click at [632, 280] on span "Increase" at bounding box center [630, 283] width 14 height 14
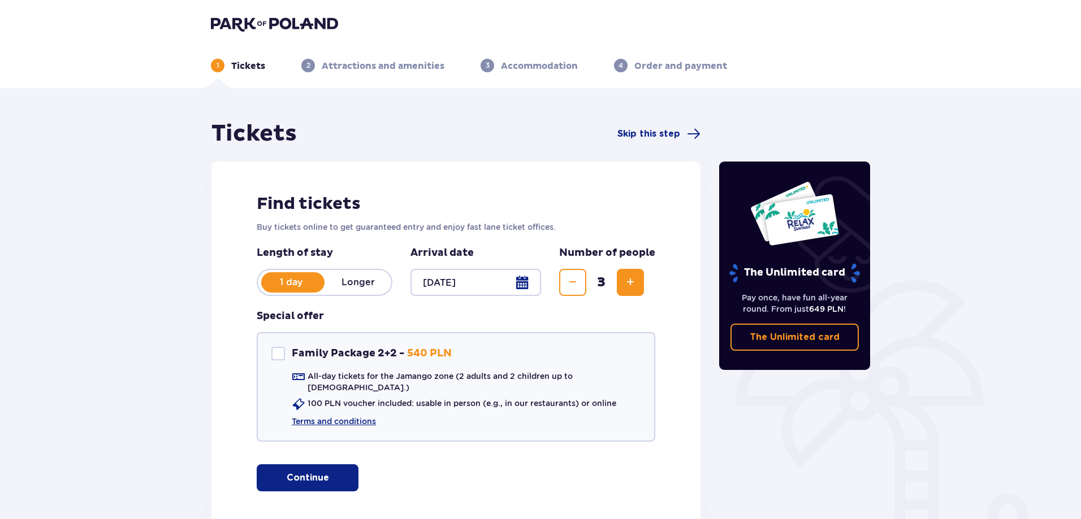
click at [632, 280] on span "Increase" at bounding box center [630, 283] width 14 height 14
click at [311, 472] on p "Continue" at bounding box center [308, 478] width 42 height 12
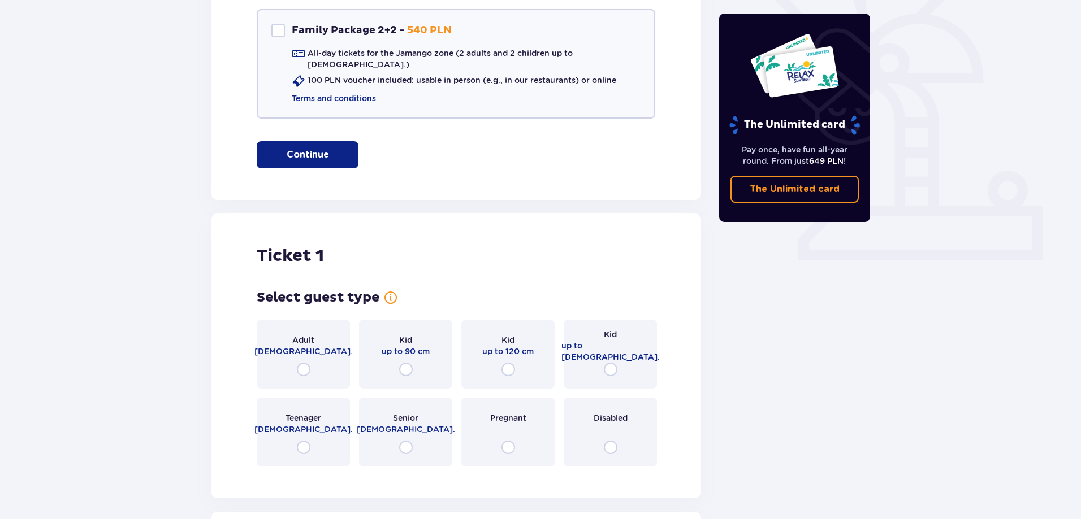
scroll to position [406, 0]
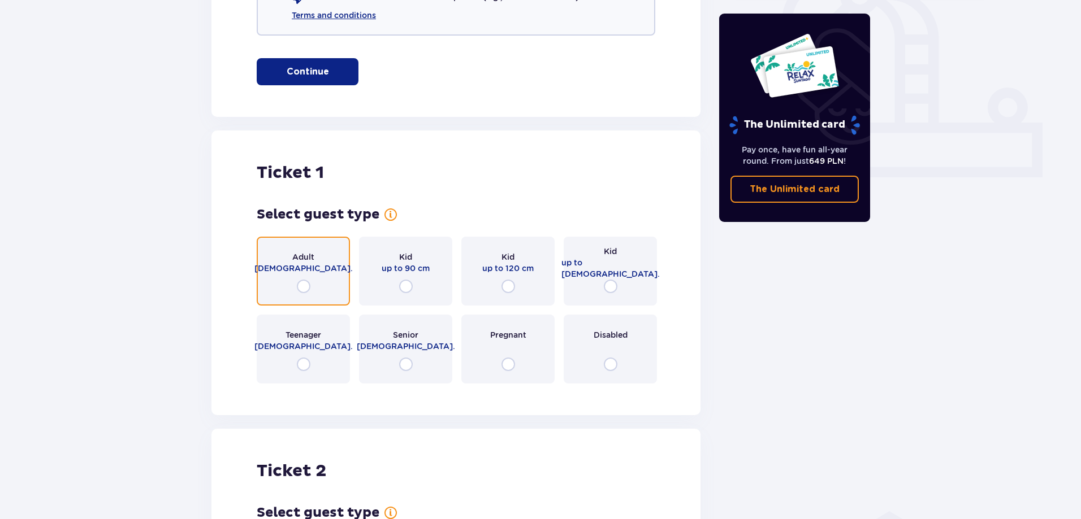
click at [303, 280] on input "radio" at bounding box center [304, 287] width 14 height 14
radio input "true"
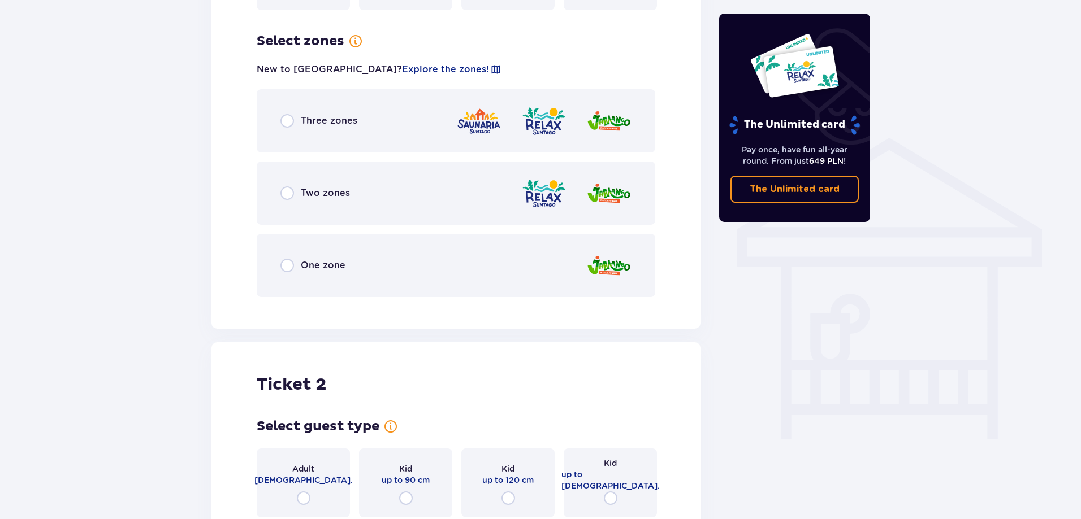
scroll to position [790, 0]
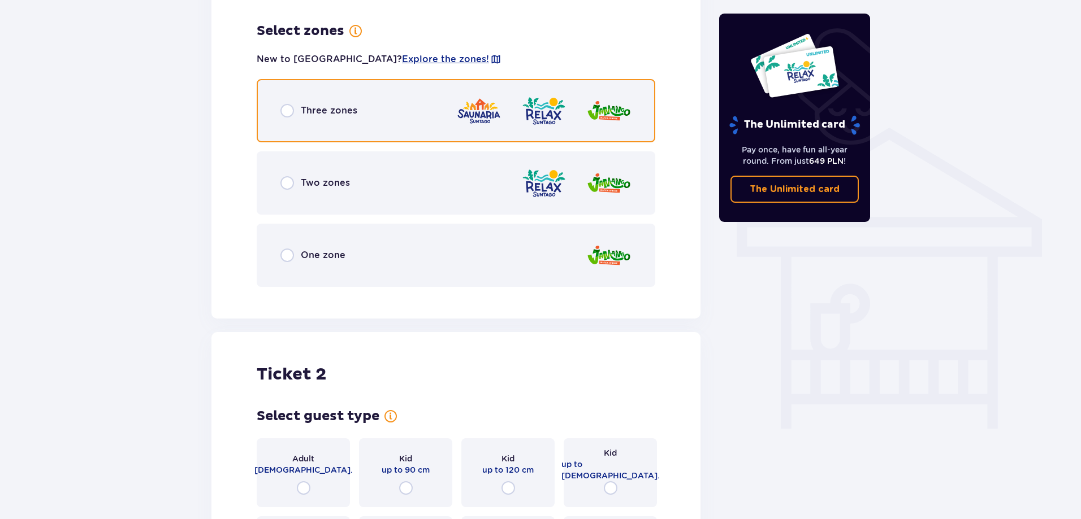
click at [292, 104] on input "radio" at bounding box center [287, 111] width 14 height 14
radio input "true"
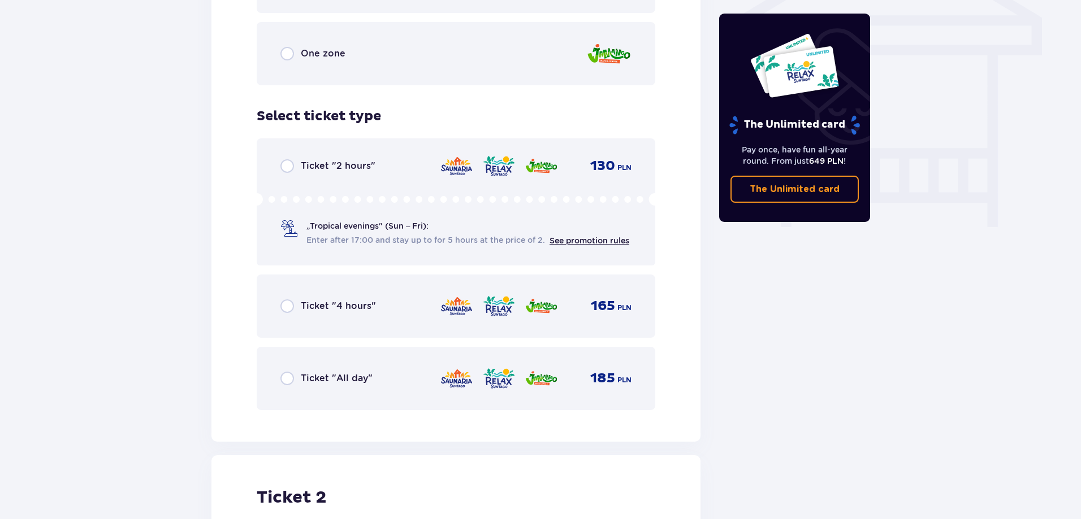
scroll to position [964, 0]
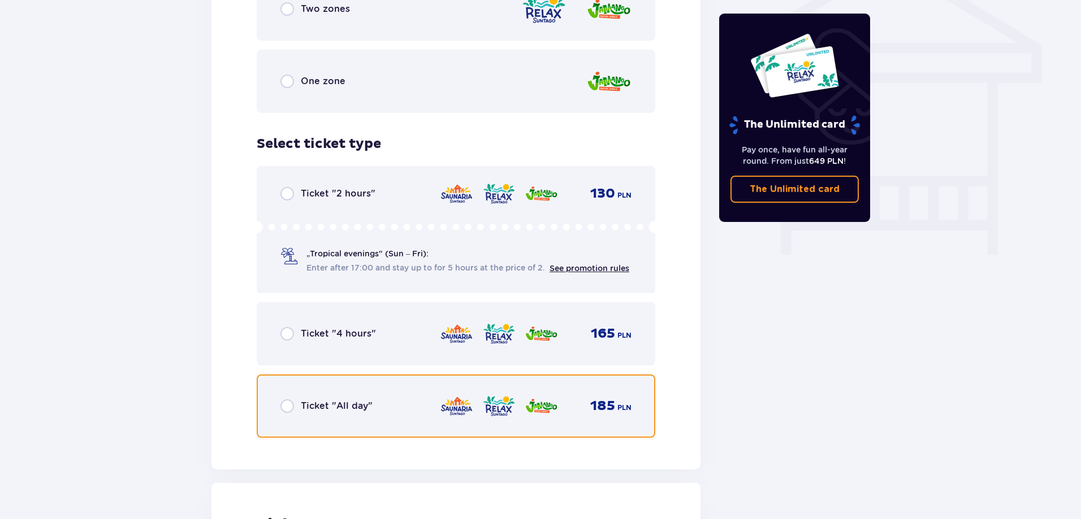
click at [291, 400] on input "radio" at bounding box center [287, 407] width 14 height 14
radio input "true"
click at [291, 400] on input "radio" at bounding box center [287, 407] width 14 height 14
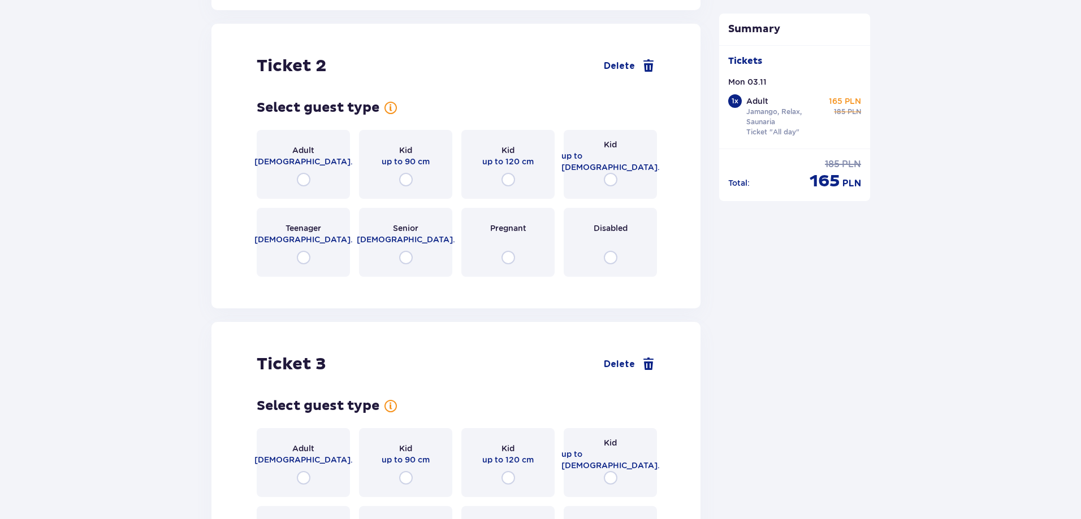
scroll to position [1425, 0]
click at [300, 172] on input "radio" at bounding box center [304, 179] width 14 height 14
radio input "true"
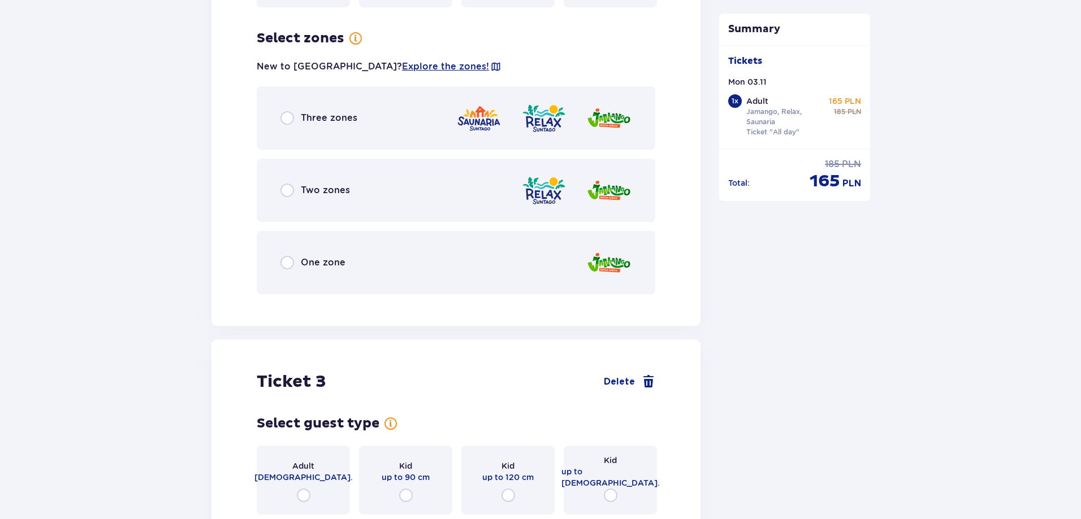
scroll to position [1701, 0]
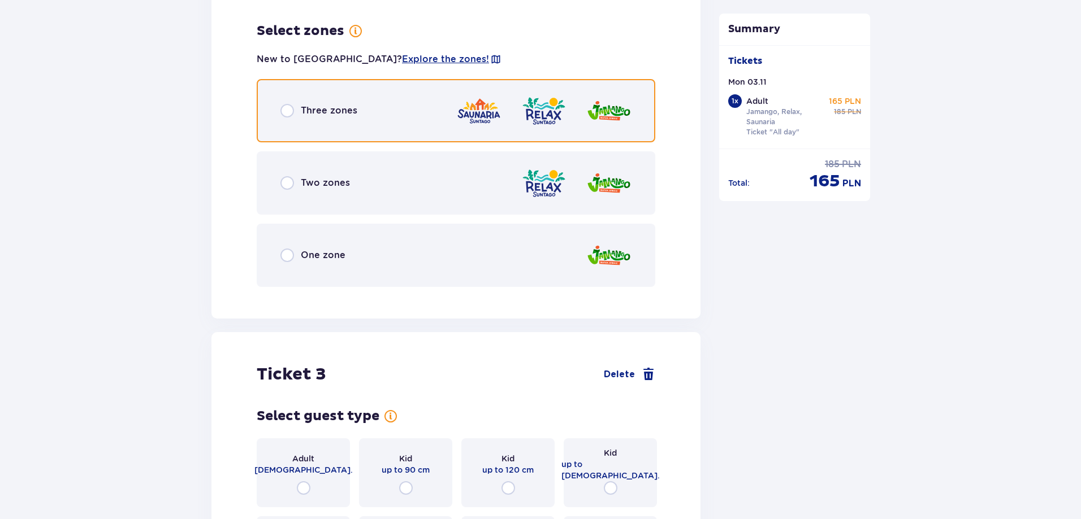
click at [288, 104] on input "radio" at bounding box center [287, 111] width 14 height 14
radio input "true"
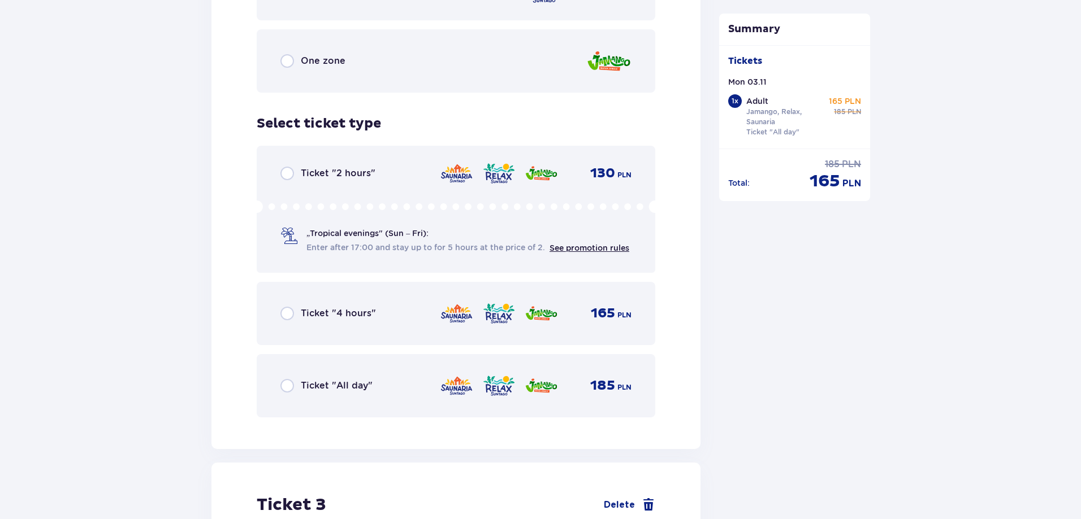
scroll to position [1931, 0]
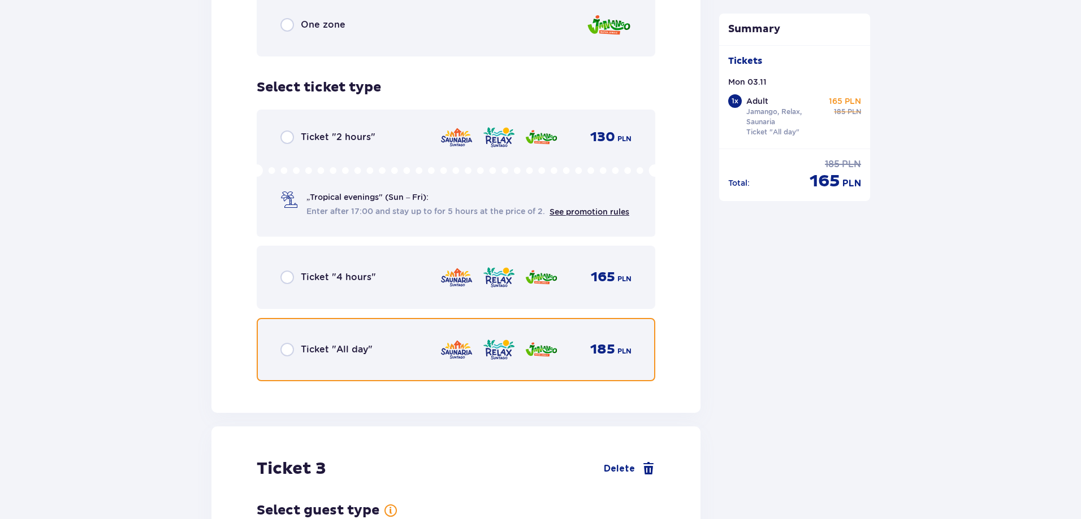
click at [286, 343] on input "radio" at bounding box center [287, 350] width 14 height 14
radio input "true"
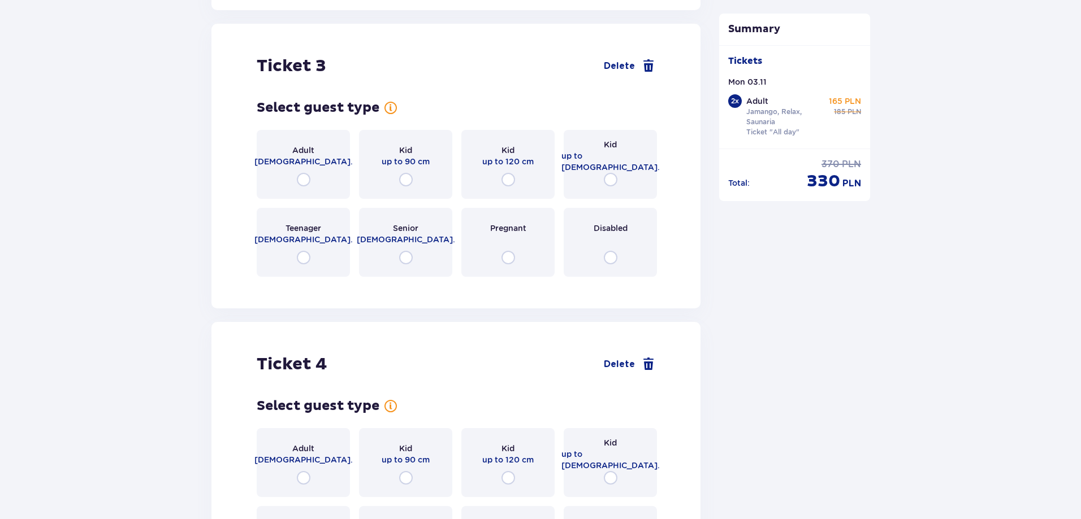
scroll to position [2336, 0]
click at [612, 172] on input "radio" at bounding box center [611, 179] width 14 height 14
radio input "true"
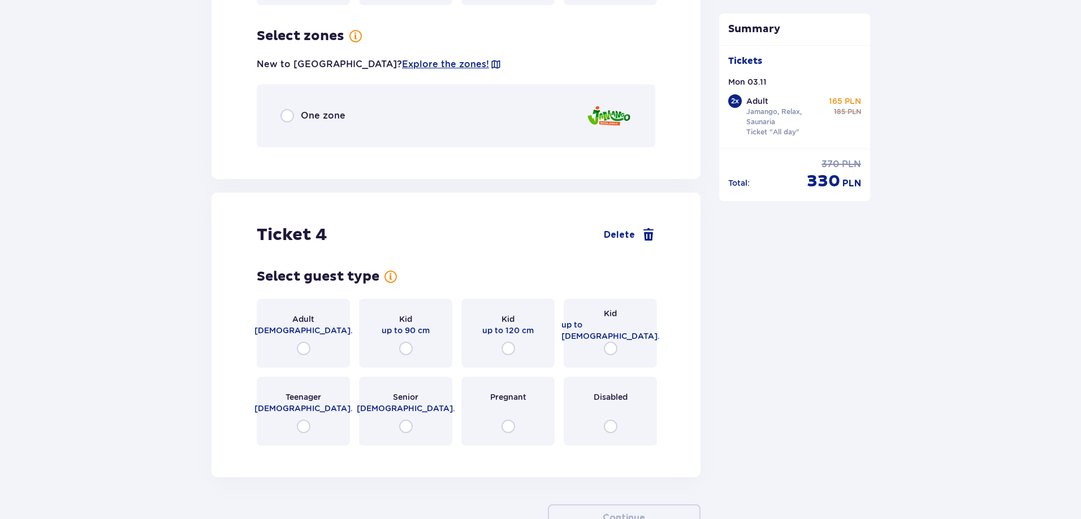
scroll to position [2611, 0]
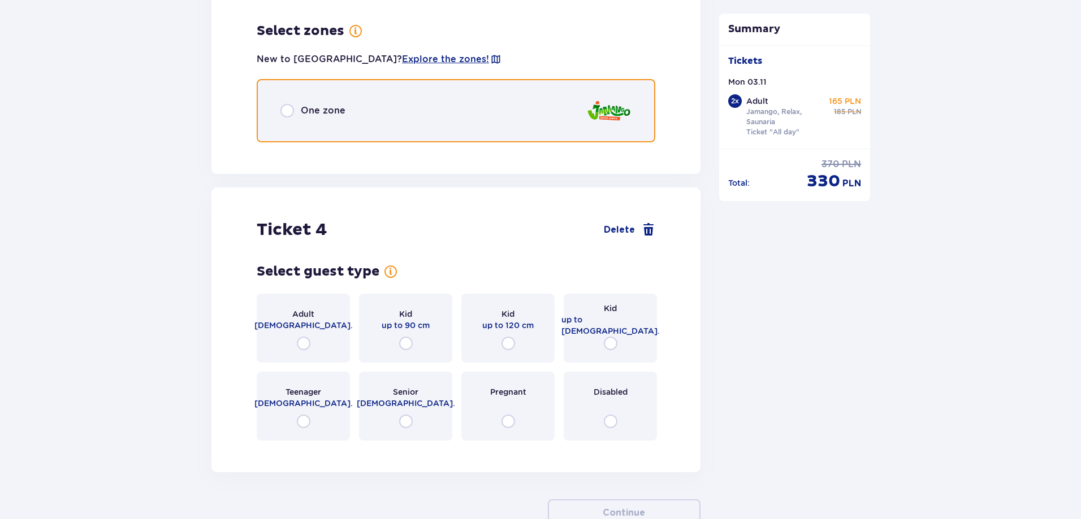
click at [287, 104] on input "radio" at bounding box center [287, 111] width 14 height 14
radio input "true"
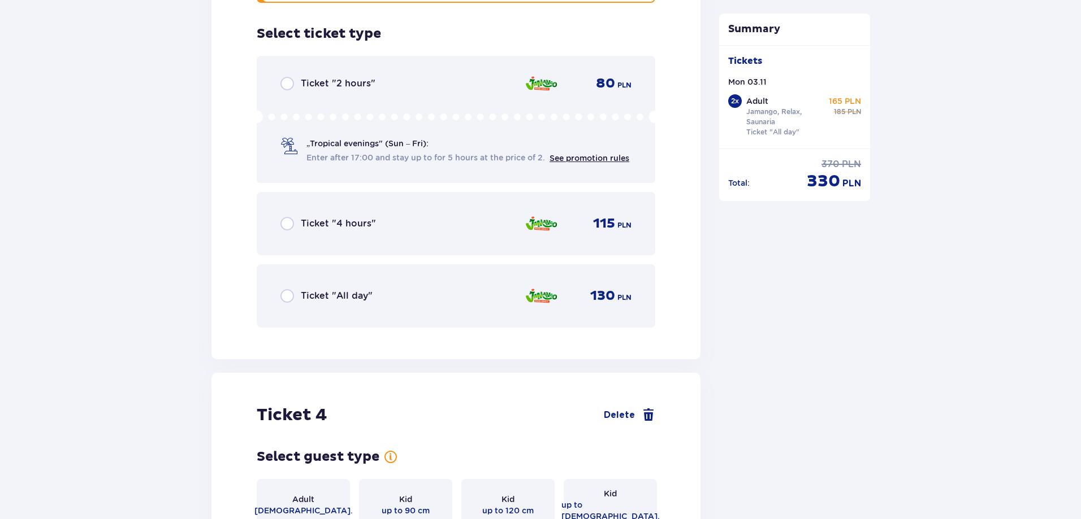
scroll to position [2754, 0]
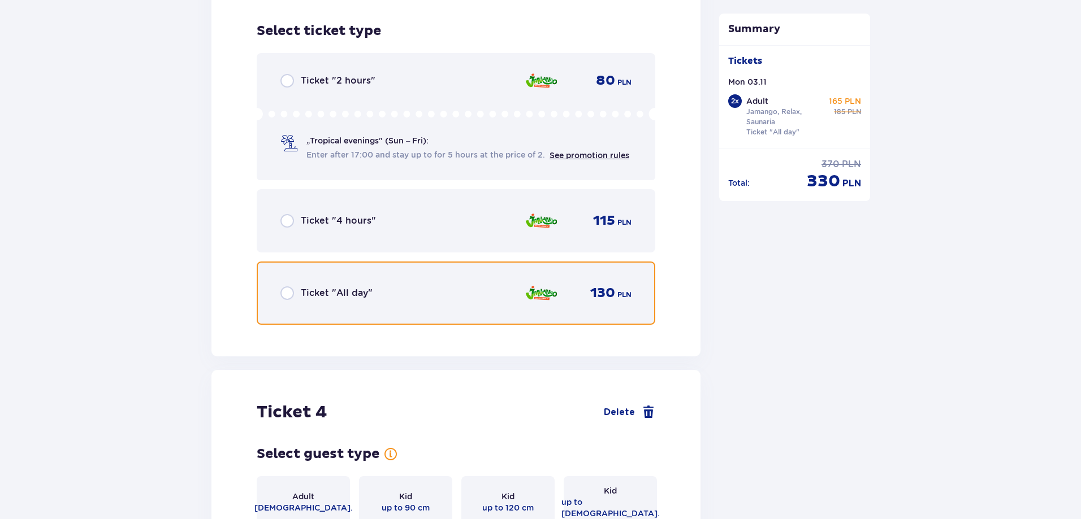
click at [285, 287] on input "radio" at bounding box center [287, 294] width 14 height 14
radio input "true"
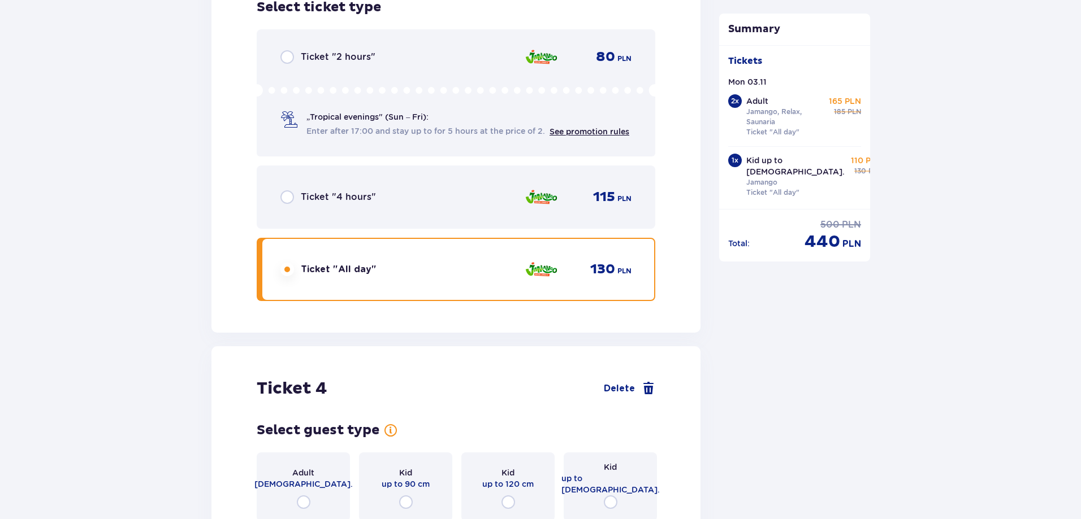
scroll to position [3003, 0]
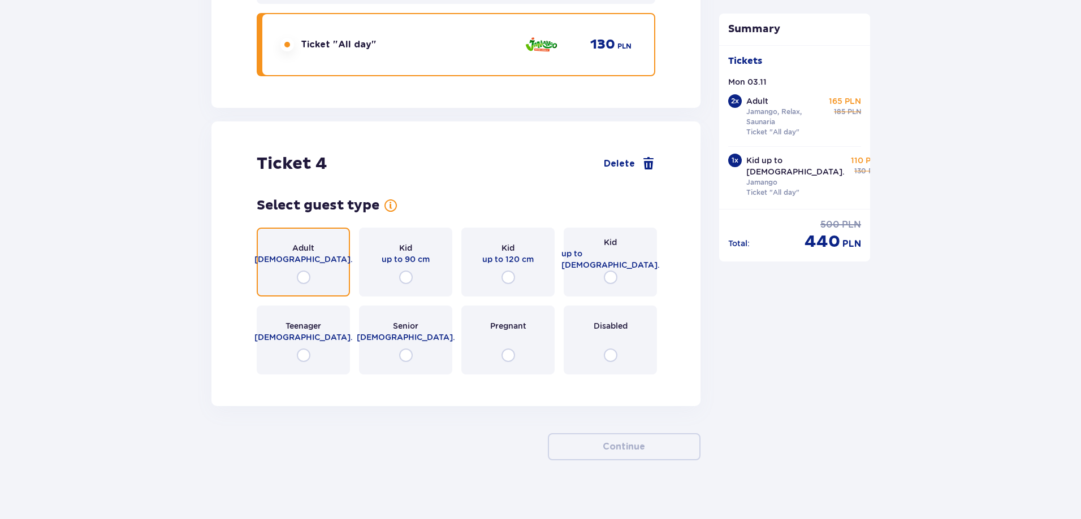
drag, startPoint x: 303, startPoint y: 266, endPoint x: 309, endPoint y: 268, distance: 6.3
click at [303, 271] on input "radio" at bounding box center [304, 278] width 14 height 14
radio input "true"
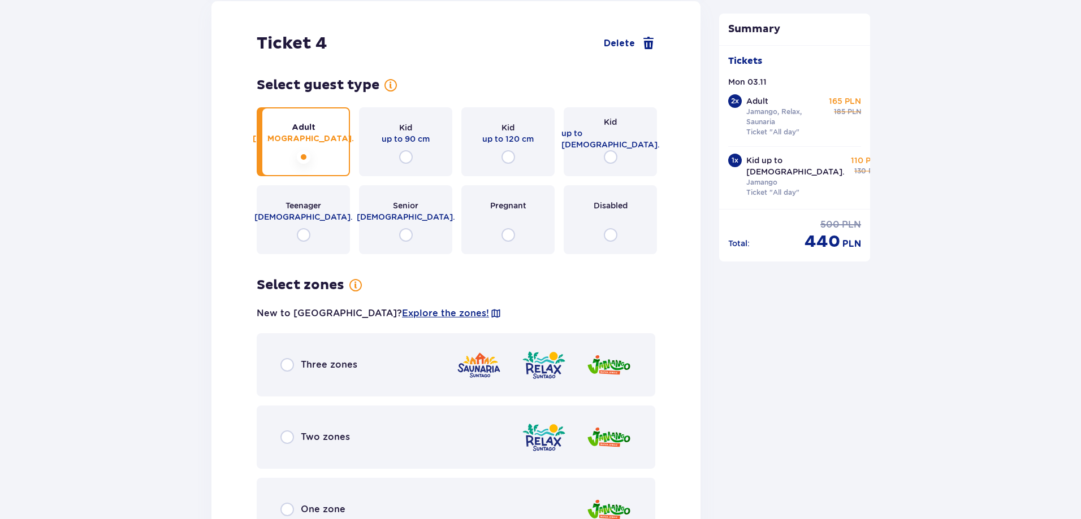
scroll to position [3120, 0]
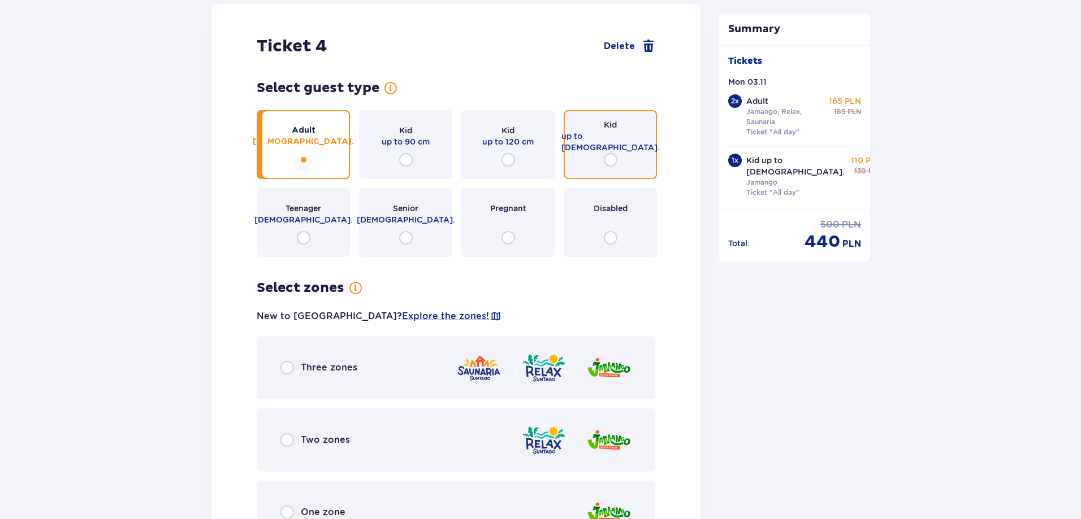
click at [616, 153] on input "radio" at bounding box center [611, 160] width 14 height 14
radio input "true"
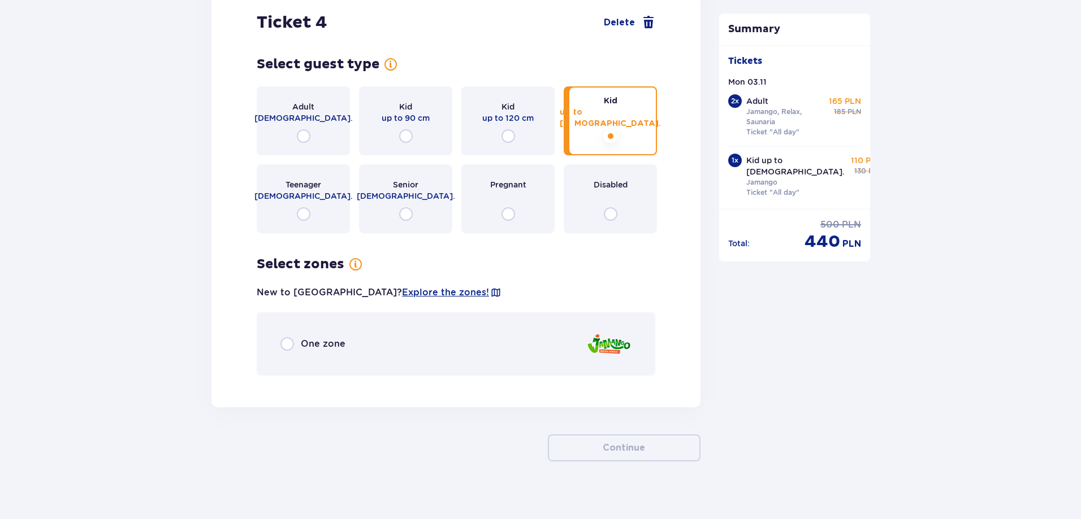
scroll to position [3145, 0]
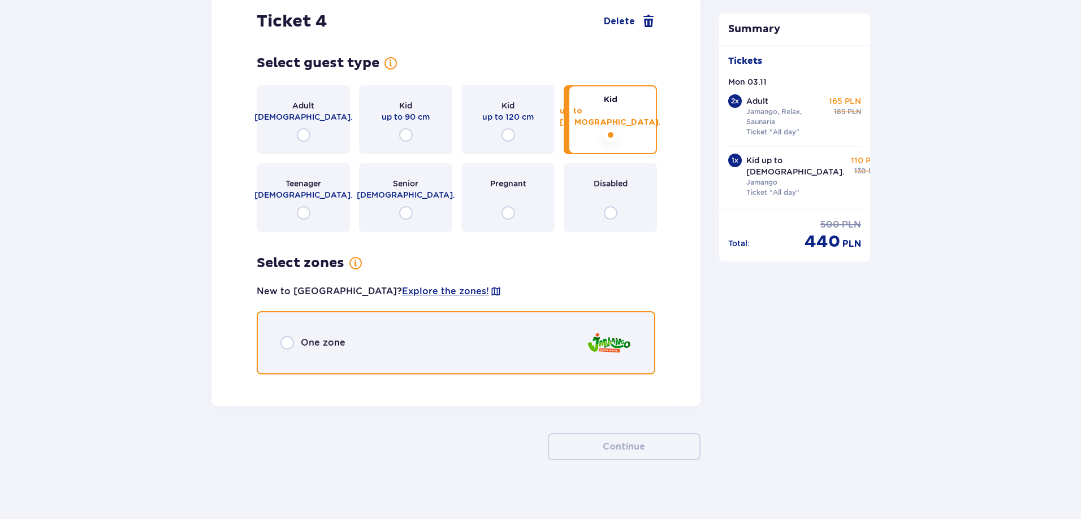
click at [292, 336] on input "radio" at bounding box center [287, 343] width 14 height 14
radio input "true"
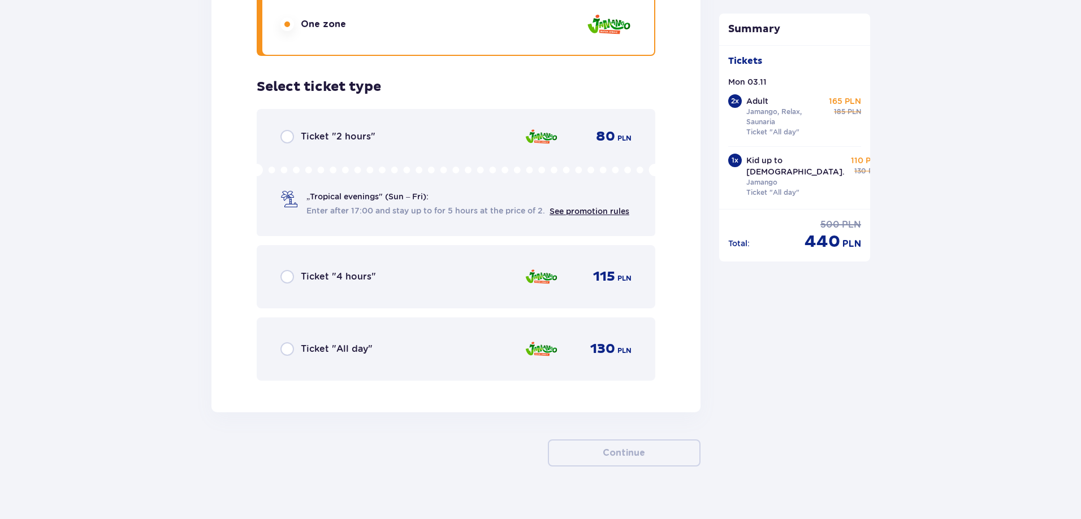
scroll to position [3470, 0]
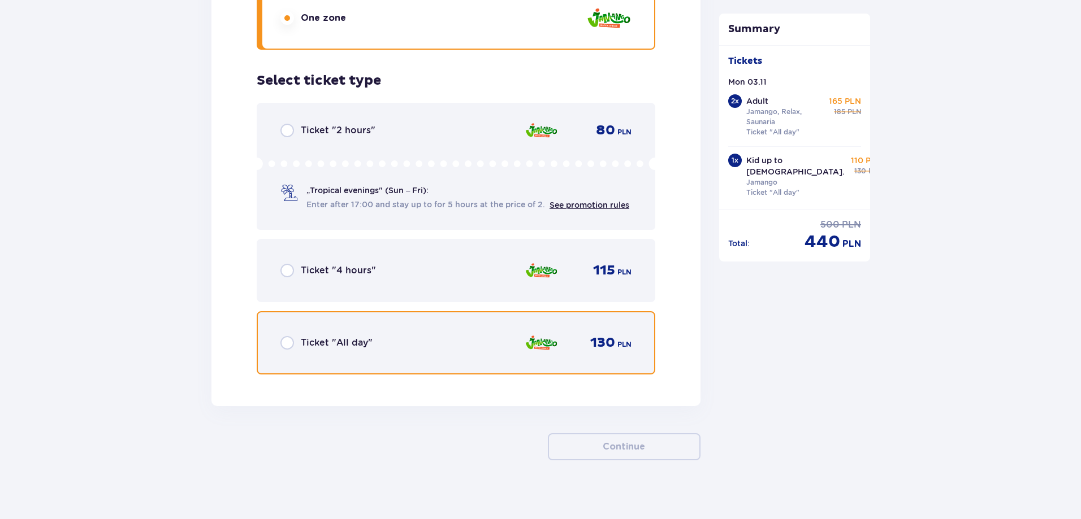
click at [287, 336] on input "radio" at bounding box center [287, 343] width 14 height 14
radio input "true"
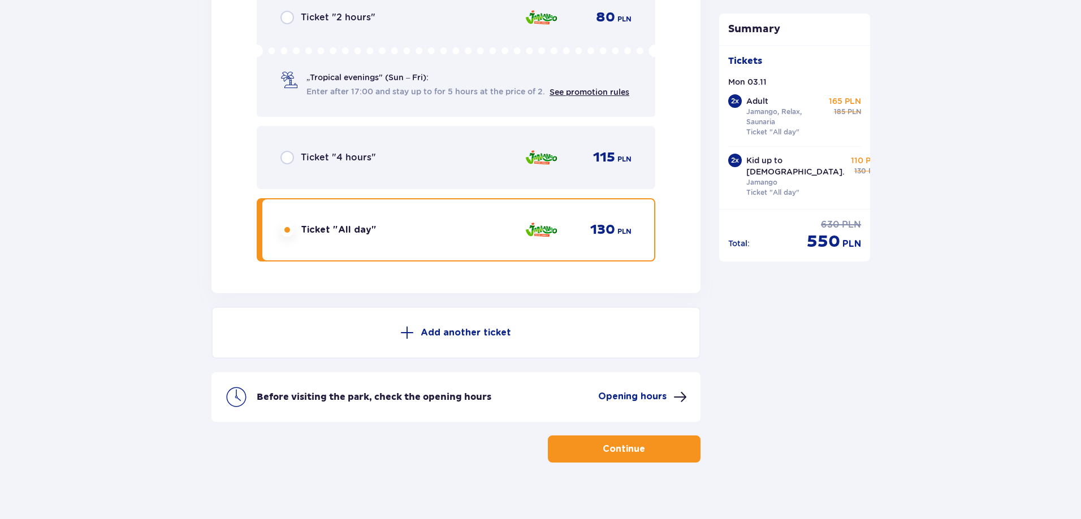
scroll to position [3585, 0]
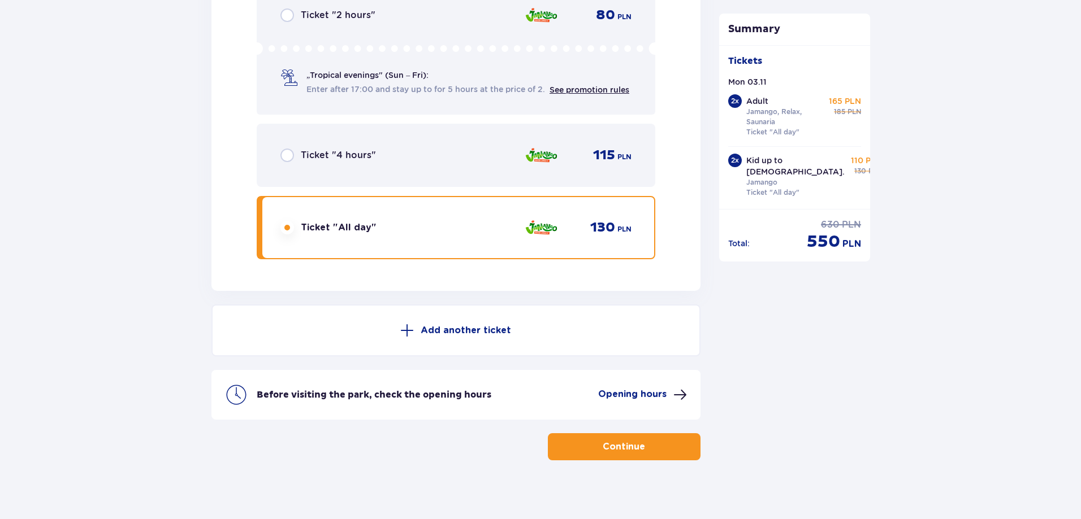
click at [645, 440] on span "button" at bounding box center [647, 447] width 14 height 14
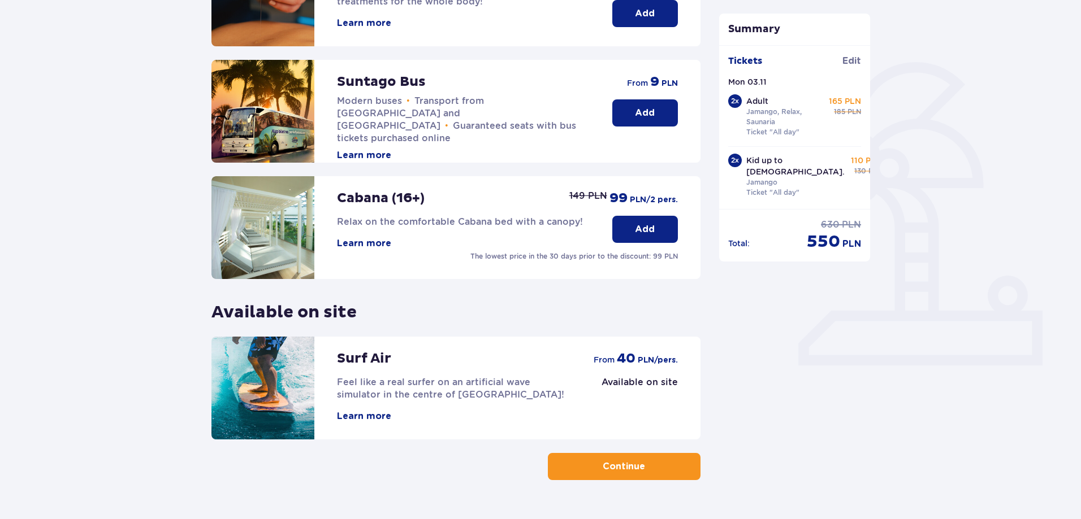
scroll to position [247, 0]
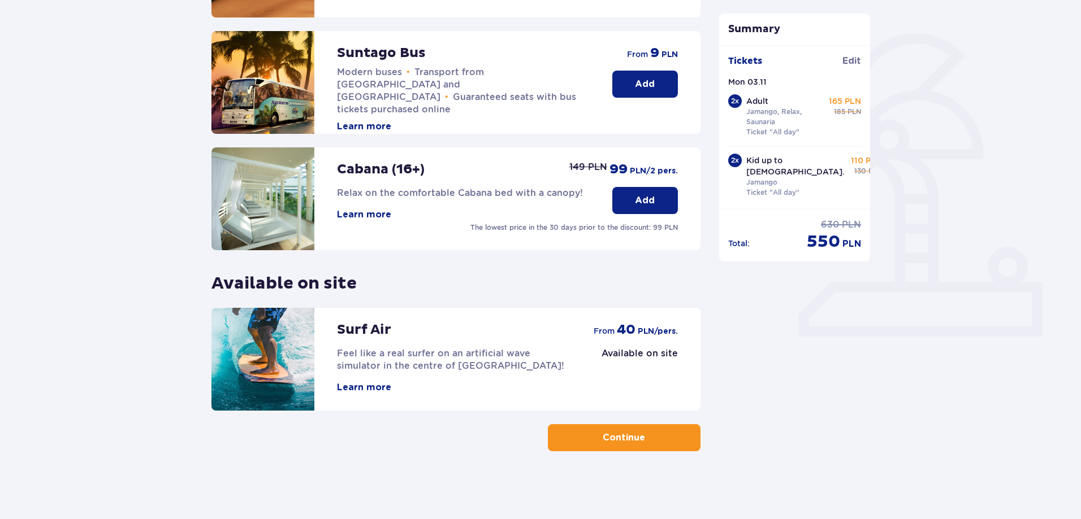
click at [642, 432] on span "button" at bounding box center [647, 438] width 14 height 14
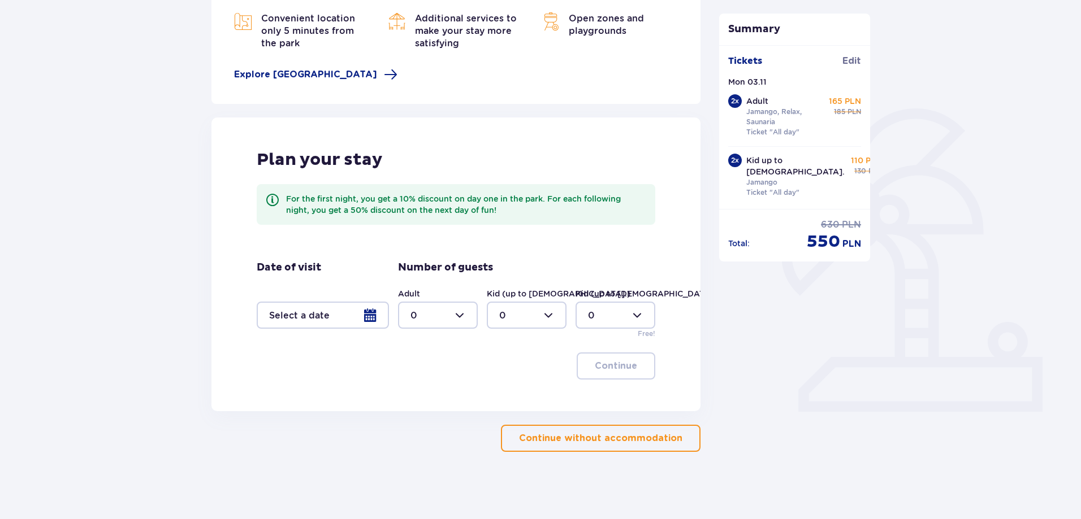
scroll to position [172, 0]
click at [652, 439] on p "Continue without accommodation" at bounding box center [600, 438] width 163 height 12
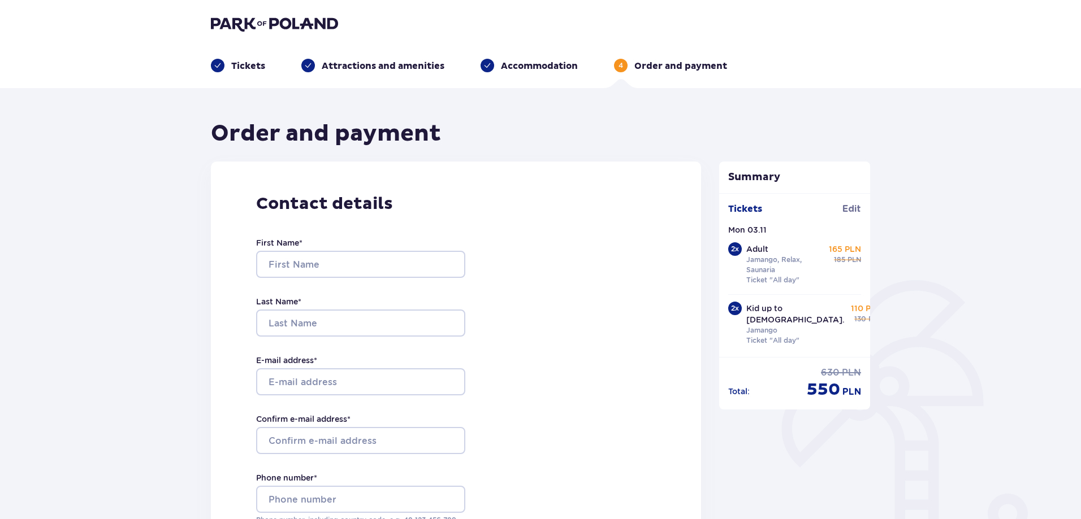
click at [300, 23] on img at bounding box center [274, 24] width 127 height 16
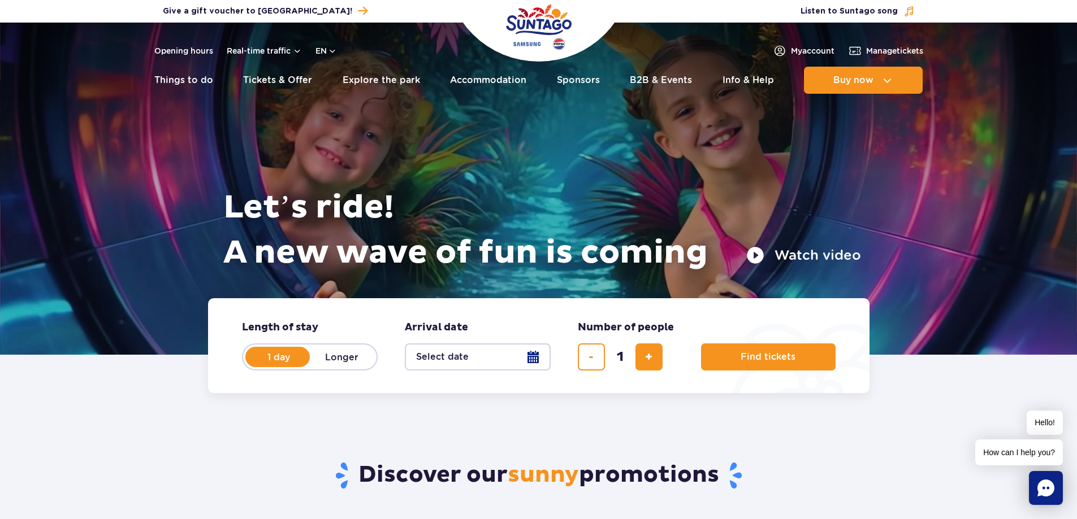
click at [535, 356] on button "Select date" at bounding box center [478, 357] width 146 height 27
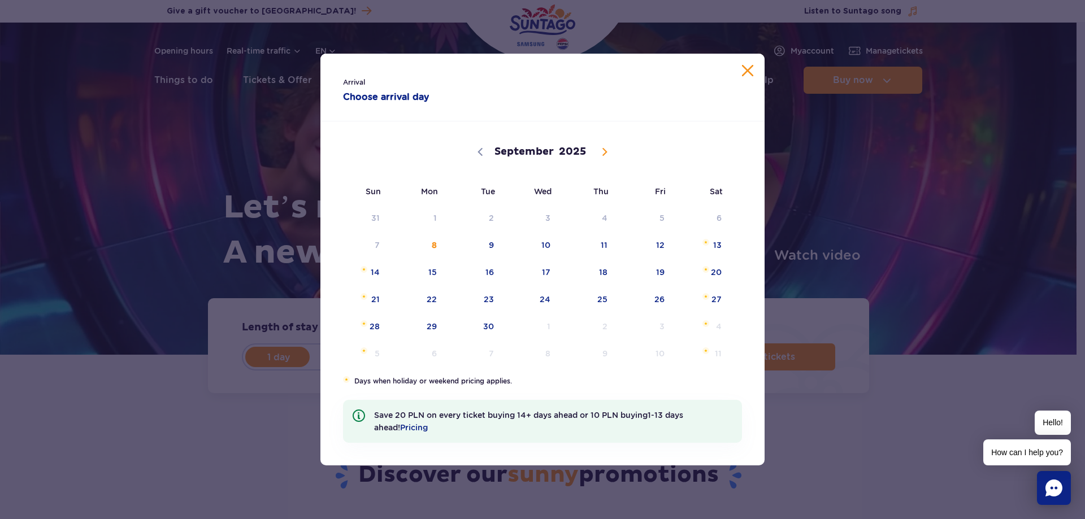
click at [605, 154] on icon at bounding box center [605, 152] width 8 height 8
select select "10"
click at [431, 248] on span "3" at bounding box center [417, 245] width 57 height 26
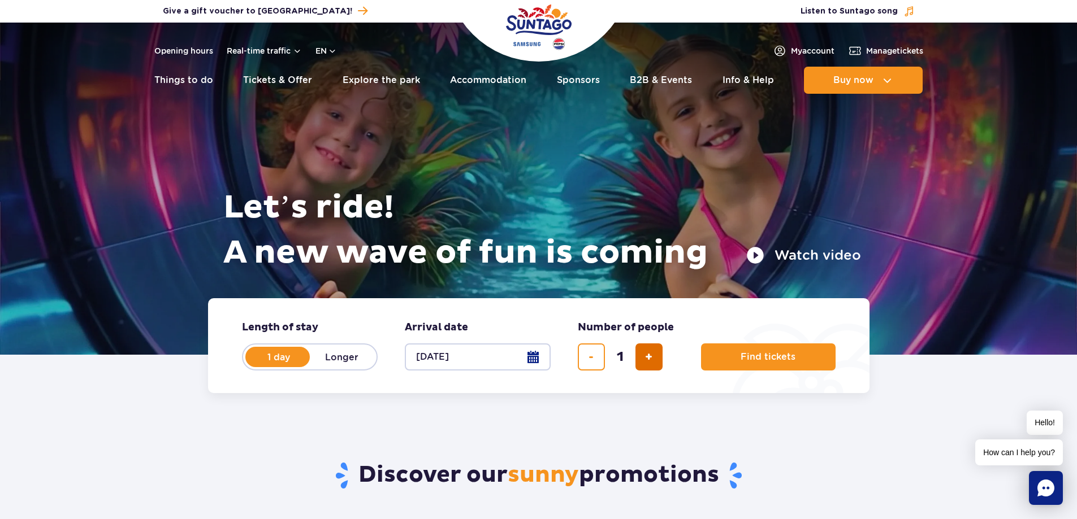
click at [643, 358] on button "add ticket" at bounding box center [648, 357] width 27 height 27
type input "4"
click at [771, 362] on span "Find tickets" at bounding box center [763, 357] width 55 height 10
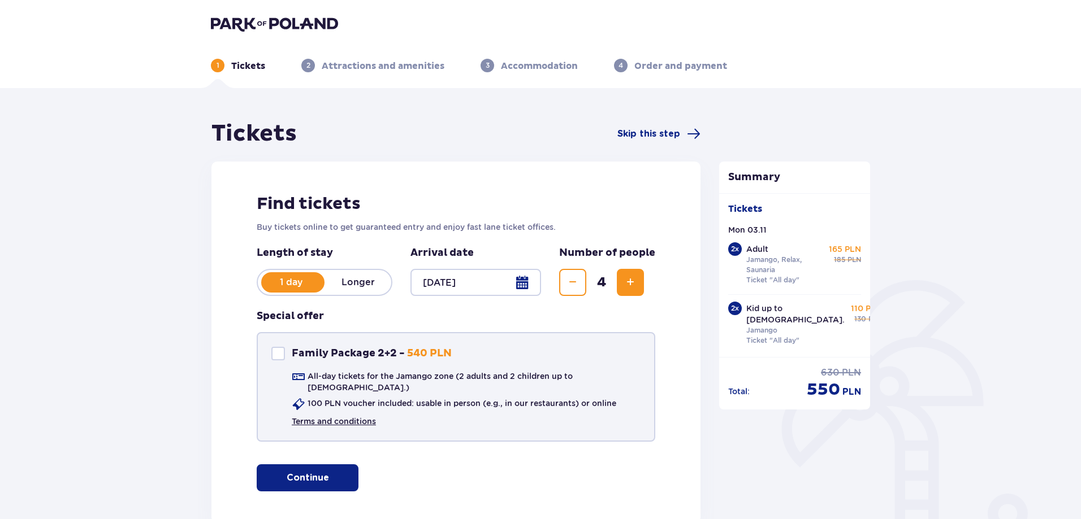
click at [343, 416] on link "Terms and conditions" at bounding box center [334, 421] width 84 height 11
click at [270, 27] on img at bounding box center [274, 24] width 127 height 16
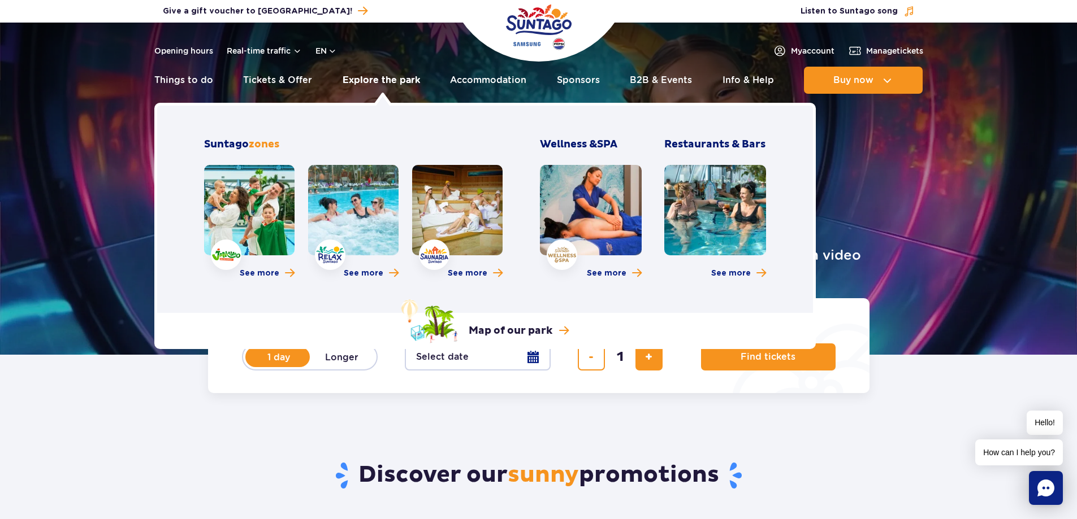
click at [388, 82] on link "Explore the park" at bounding box center [381, 80] width 77 height 27
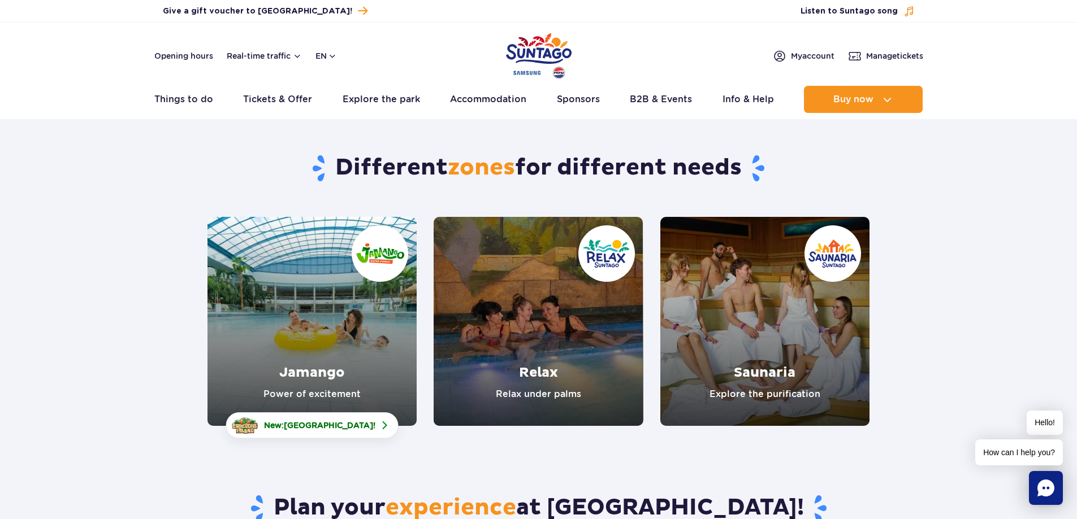
click at [552, 391] on link "Relax" at bounding box center [538, 321] width 209 height 209
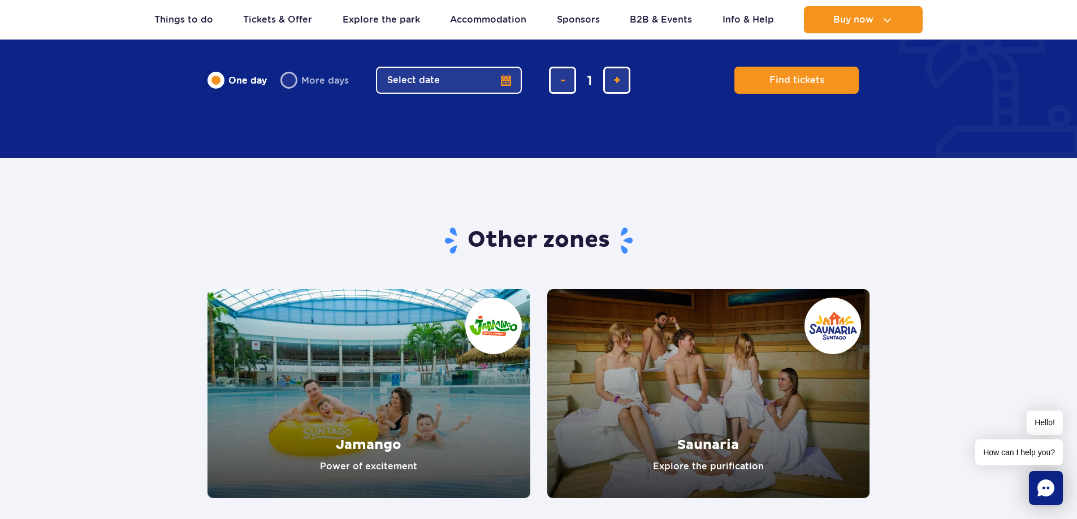
scroll to position [1922, 0]
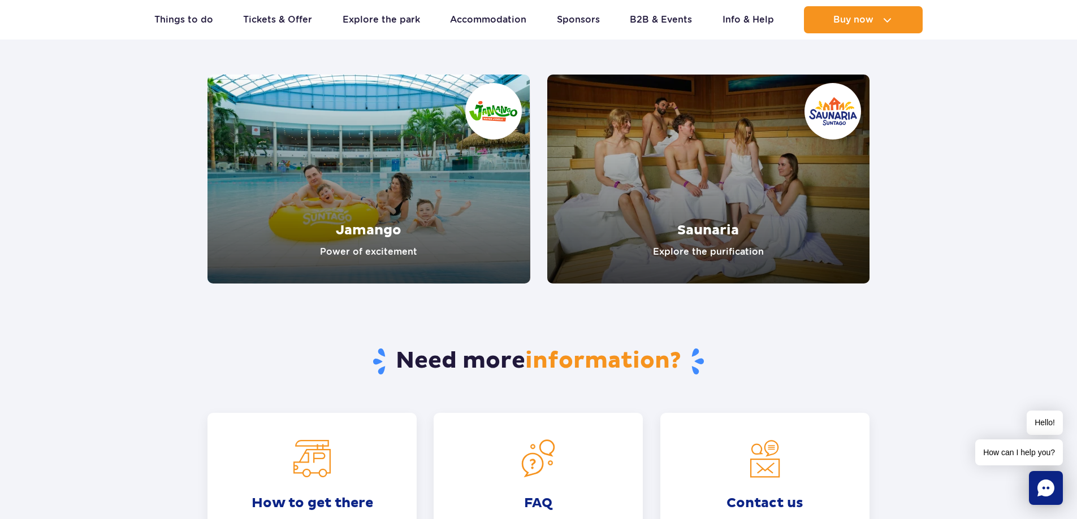
click at [692, 215] on link "Saunaria" at bounding box center [708, 179] width 323 height 209
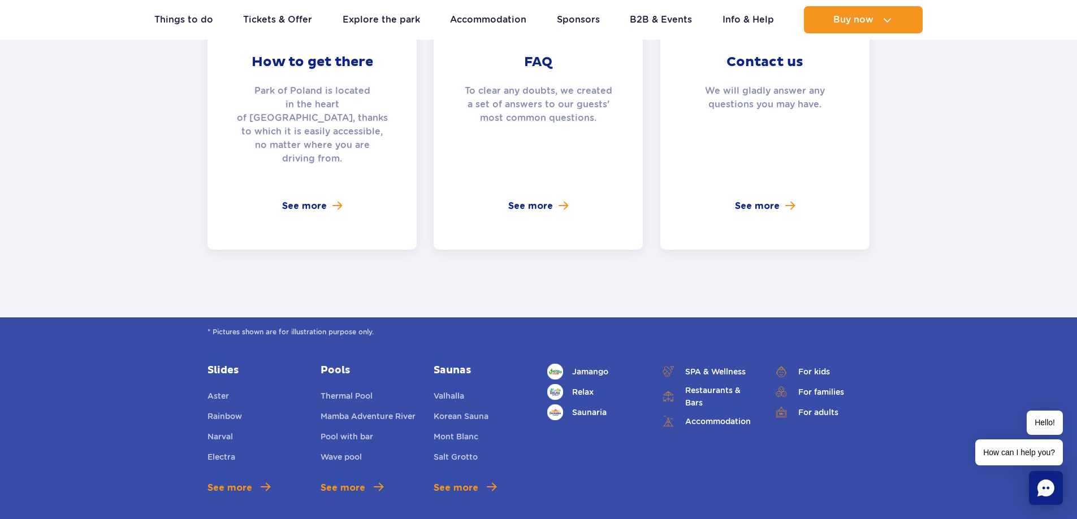
scroll to position [2430, 0]
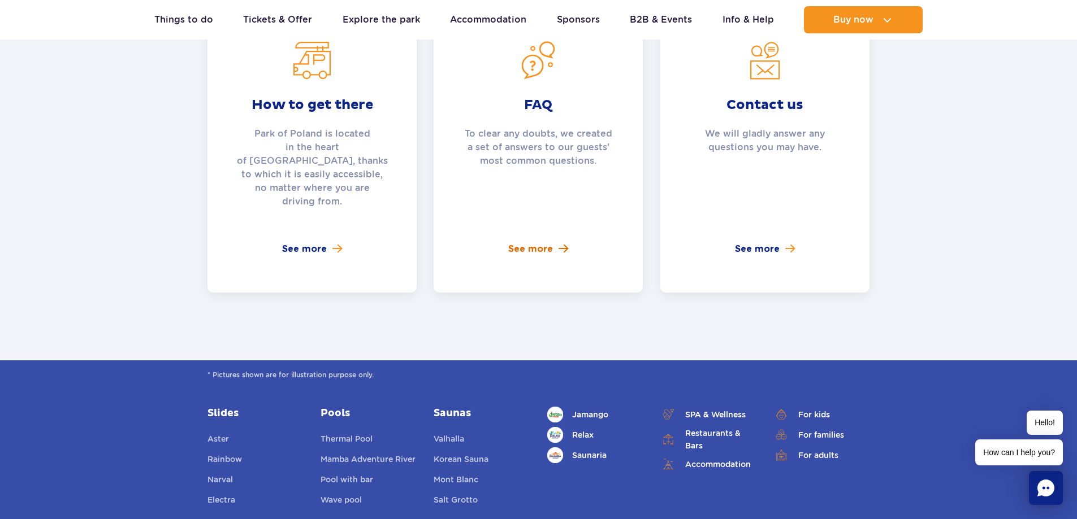
click at [556, 242] on link "See more" at bounding box center [538, 249] width 60 height 14
